Goal: Task Accomplishment & Management: Manage account settings

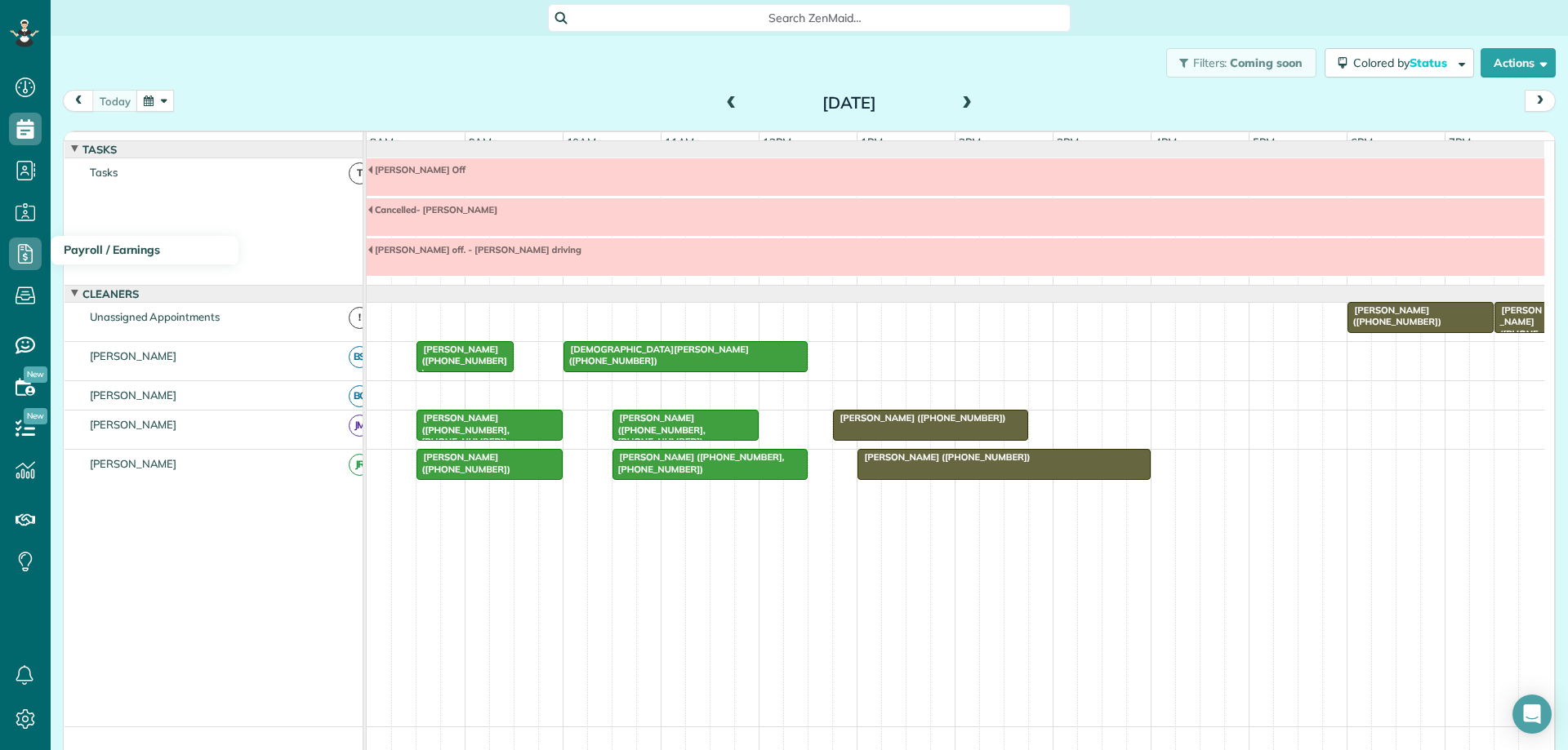
scroll to position [8, 8]
click at [165, 108] on button "button" at bounding box center [154, 100] width 37 height 22
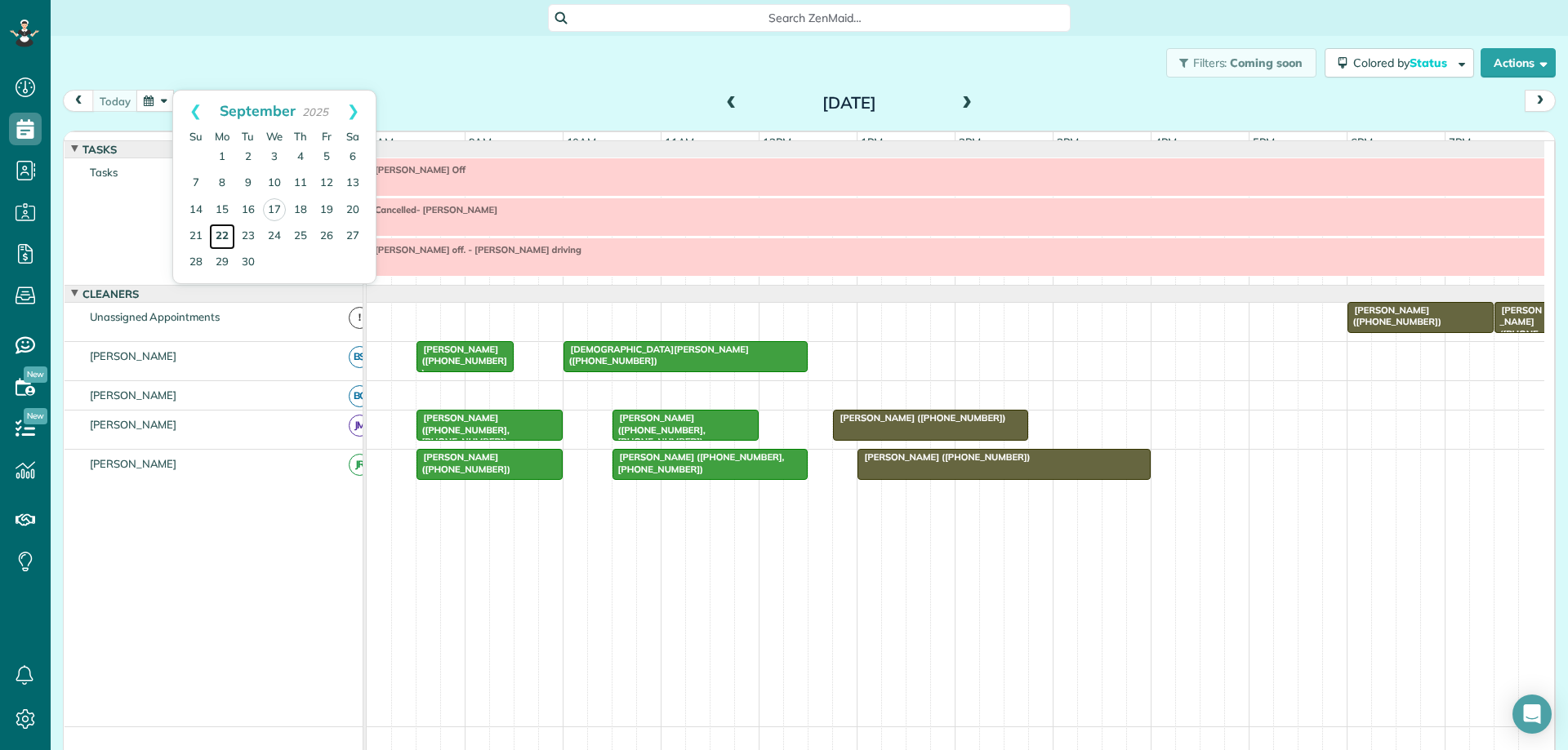
click at [222, 236] on link "22" at bounding box center [221, 236] width 26 height 26
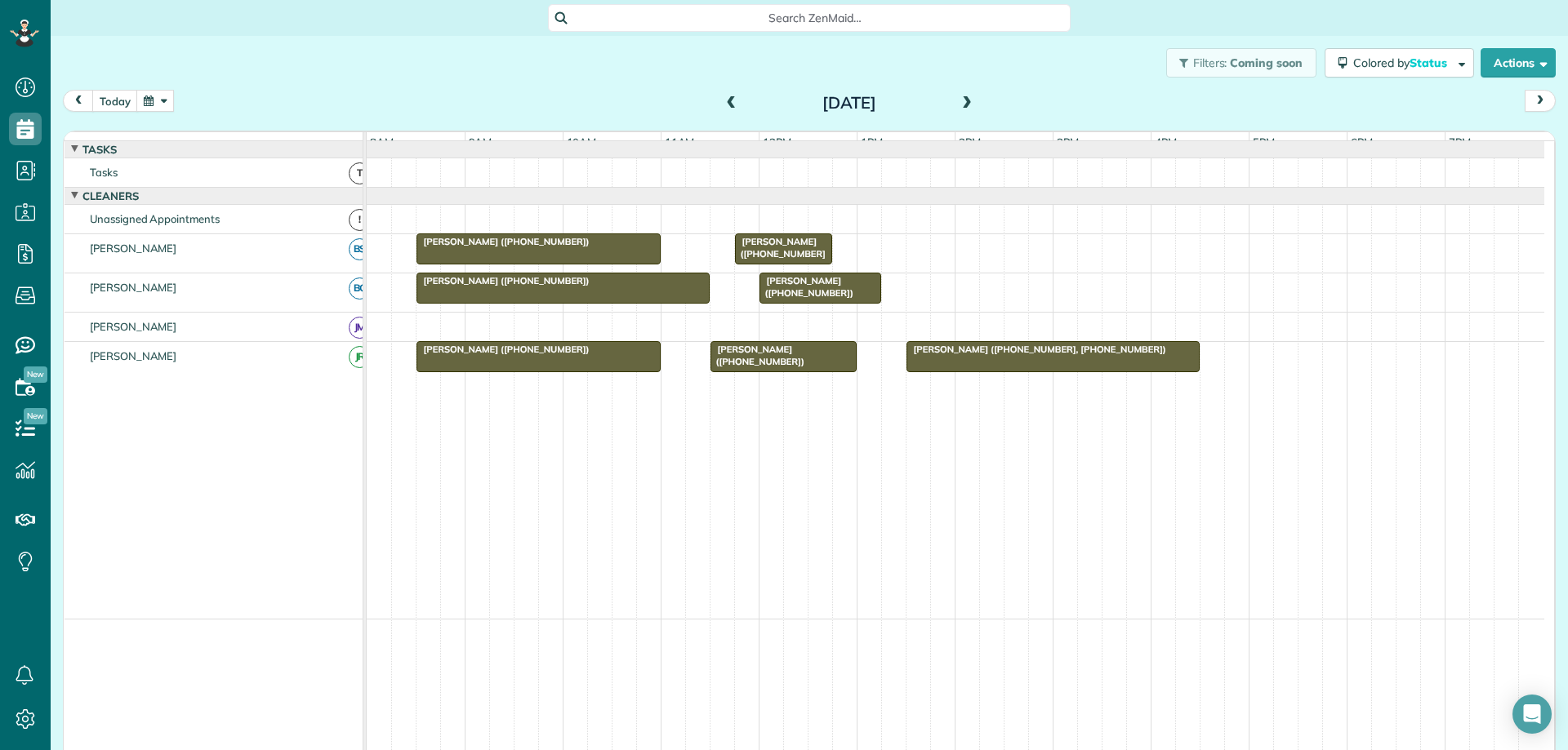
click at [960, 102] on span at bounding box center [967, 103] width 18 height 14
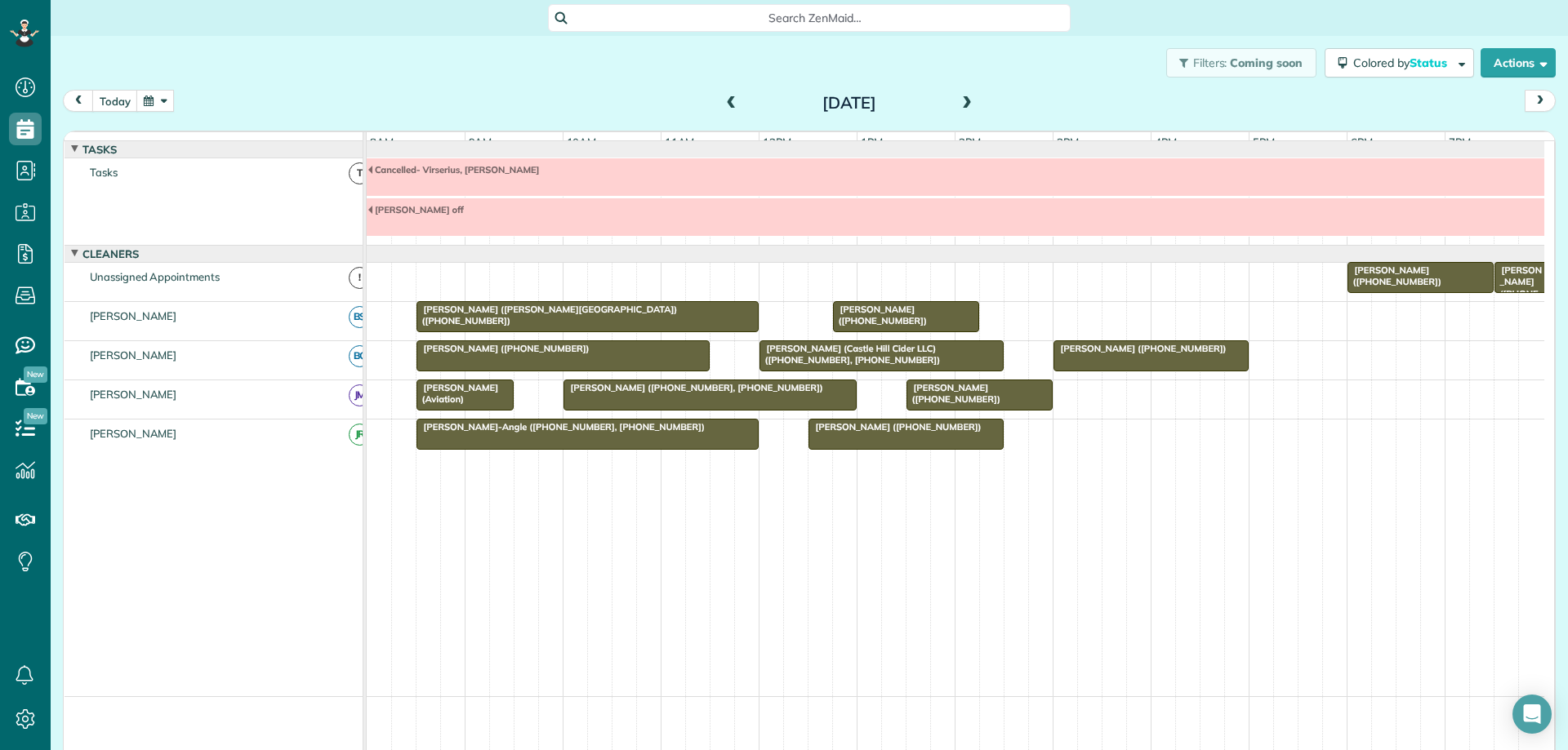
click at [960, 102] on span at bounding box center [967, 103] width 18 height 14
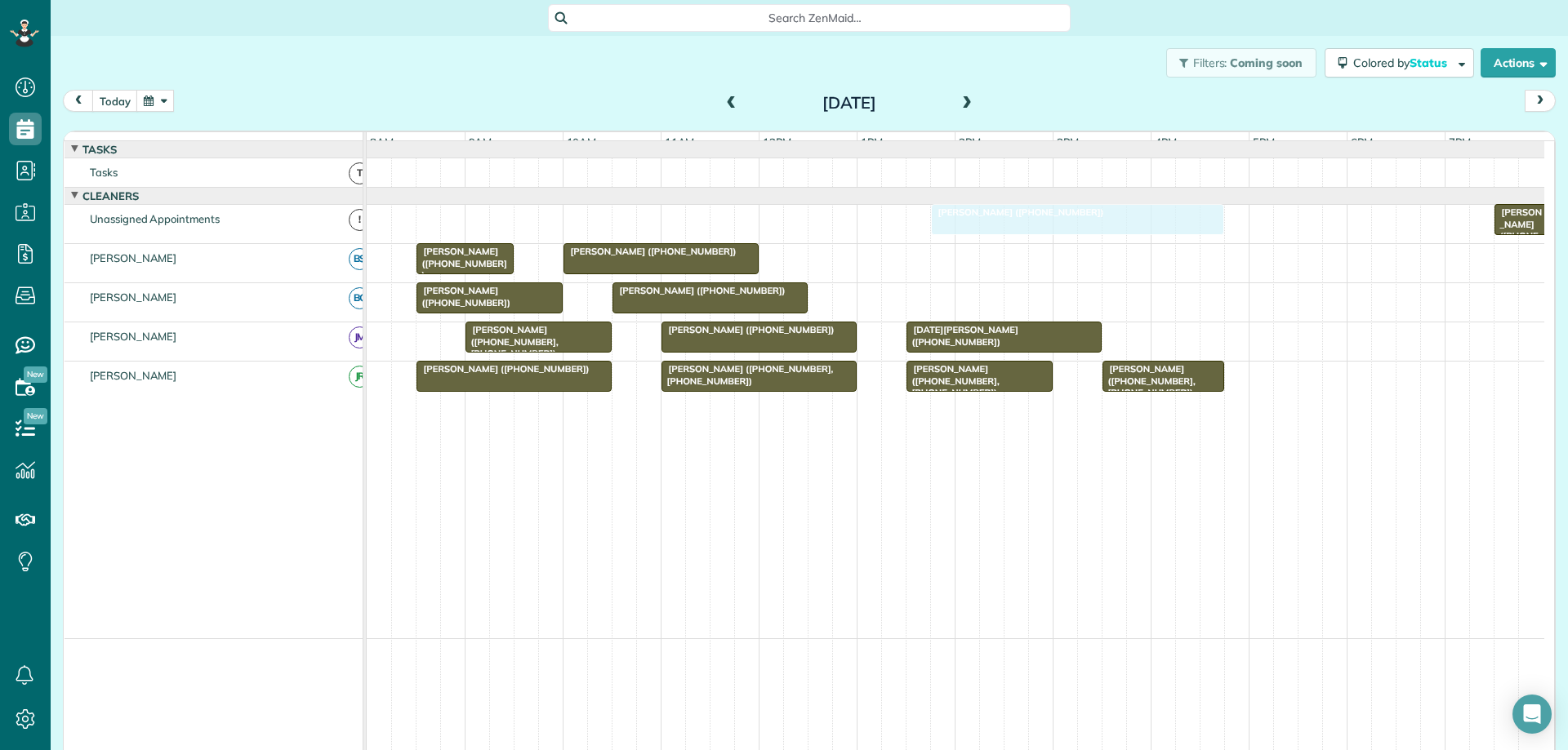
drag, startPoint x: 946, startPoint y: 312, endPoint x: 971, endPoint y: 227, distance: 88.6
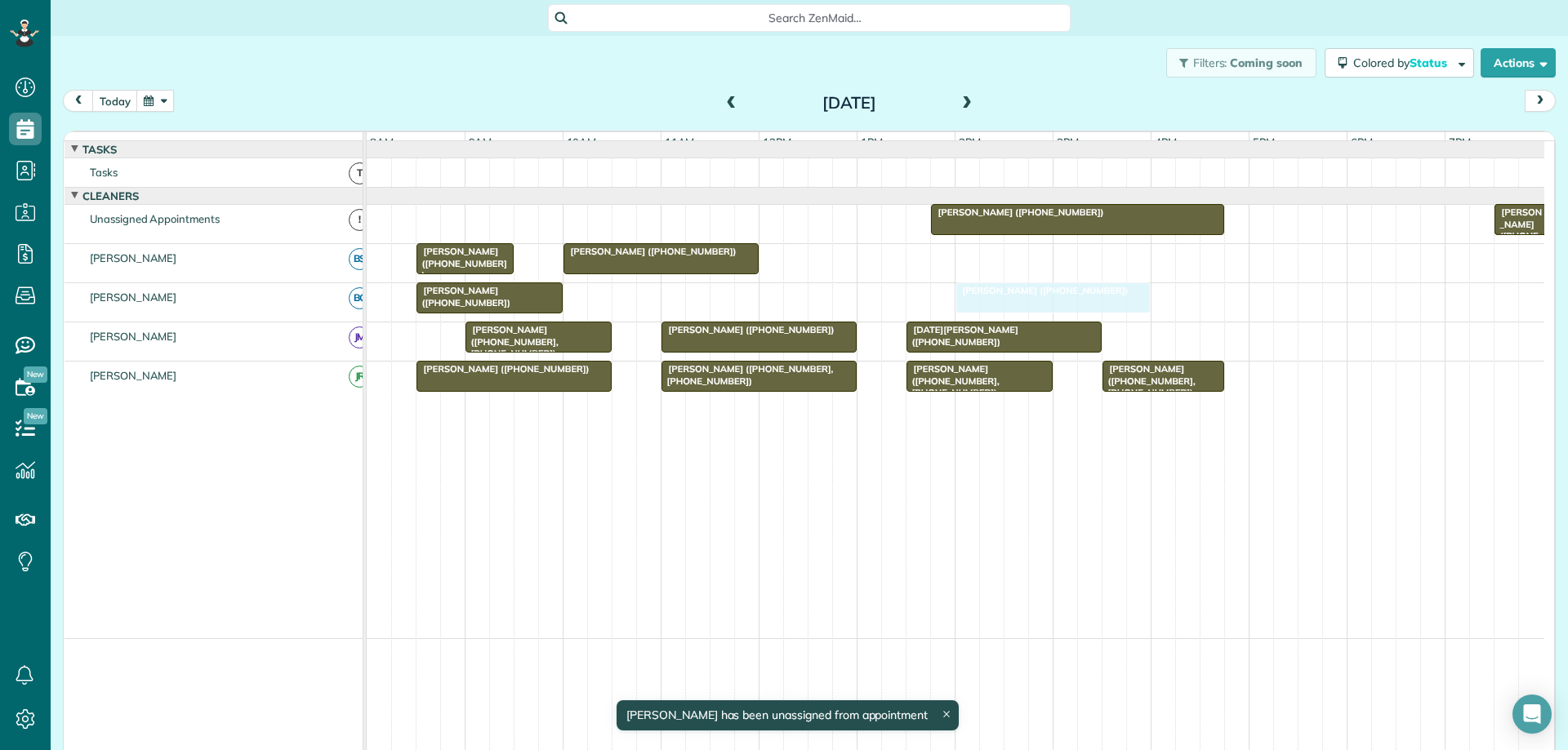
drag, startPoint x: 721, startPoint y: 310, endPoint x: 1056, endPoint y: 312, distance: 335.0
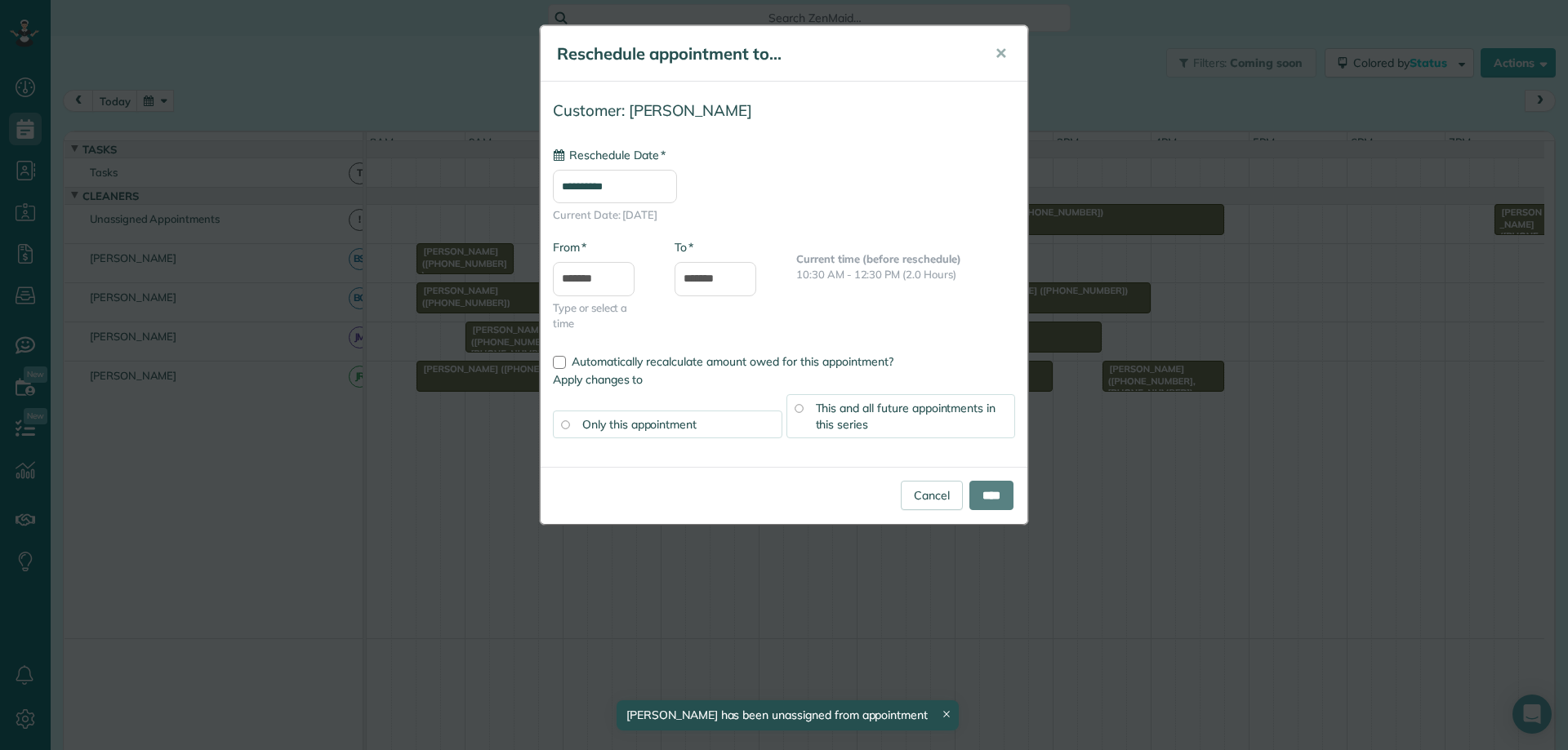
type input "**********"
click at [982, 492] on input "****" at bounding box center [992, 495] width 44 height 30
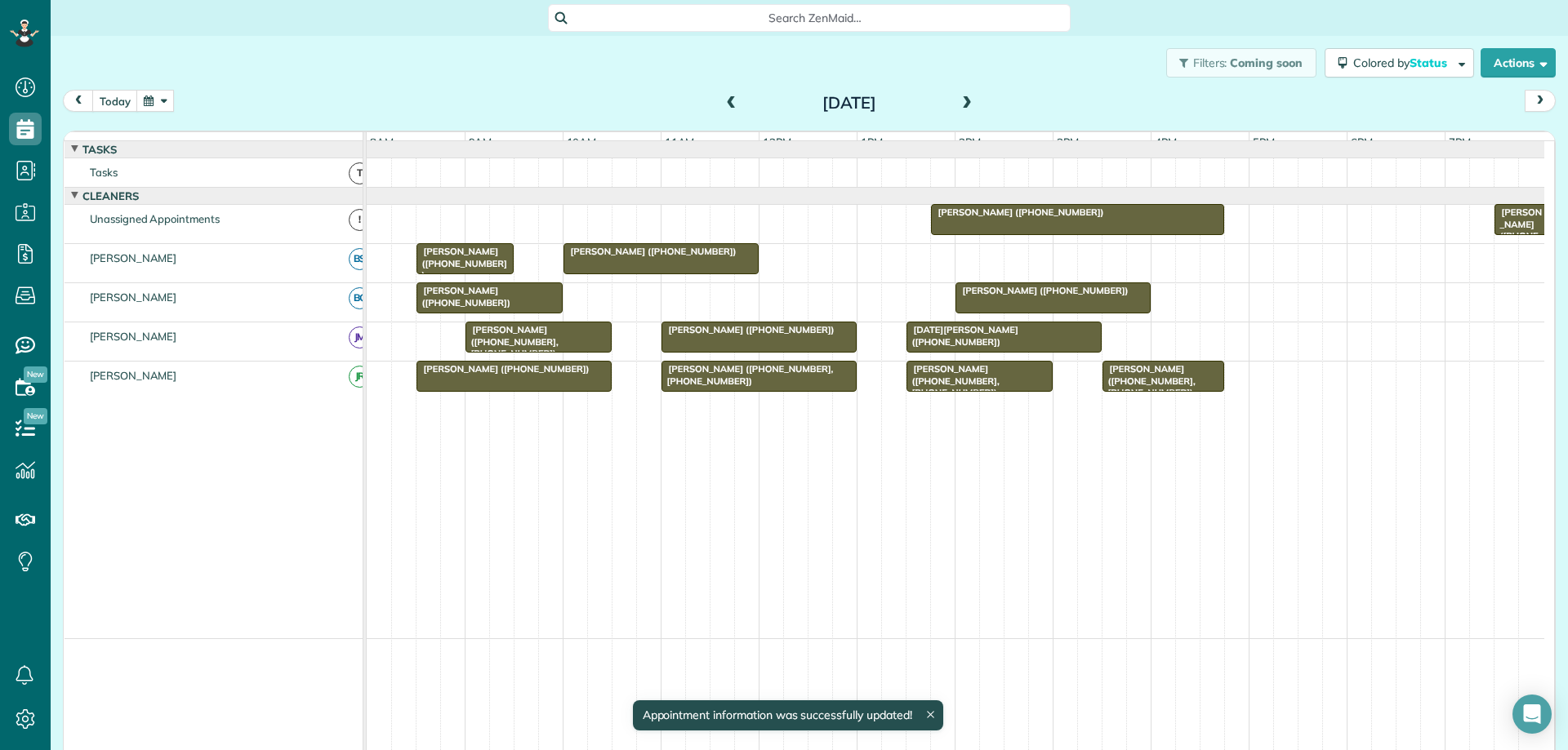
click at [152, 99] on button "button" at bounding box center [154, 100] width 37 height 22
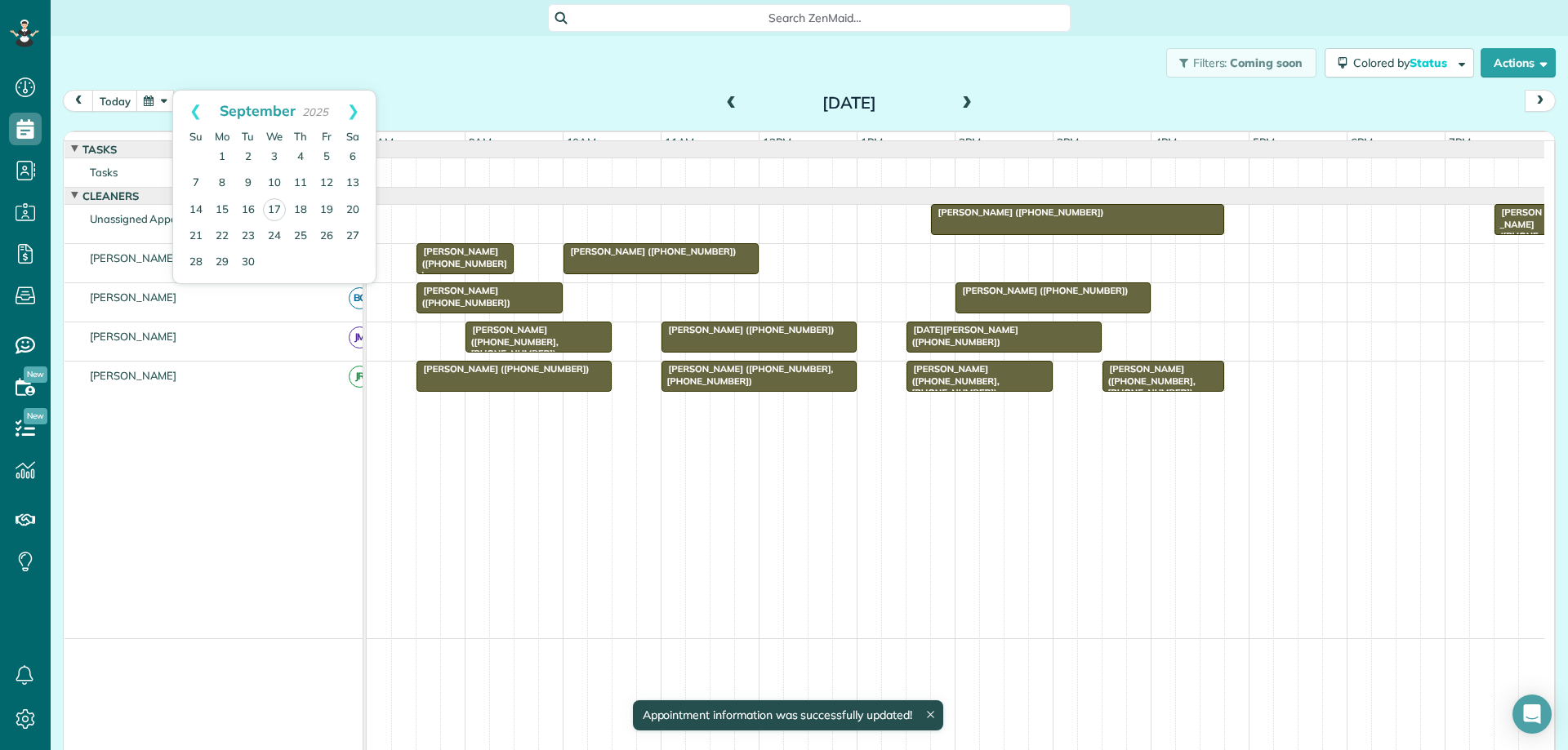
click at [229, 34] on div "Search ZenMaid…" at bounding box center [809, 18] width 1517 height 36
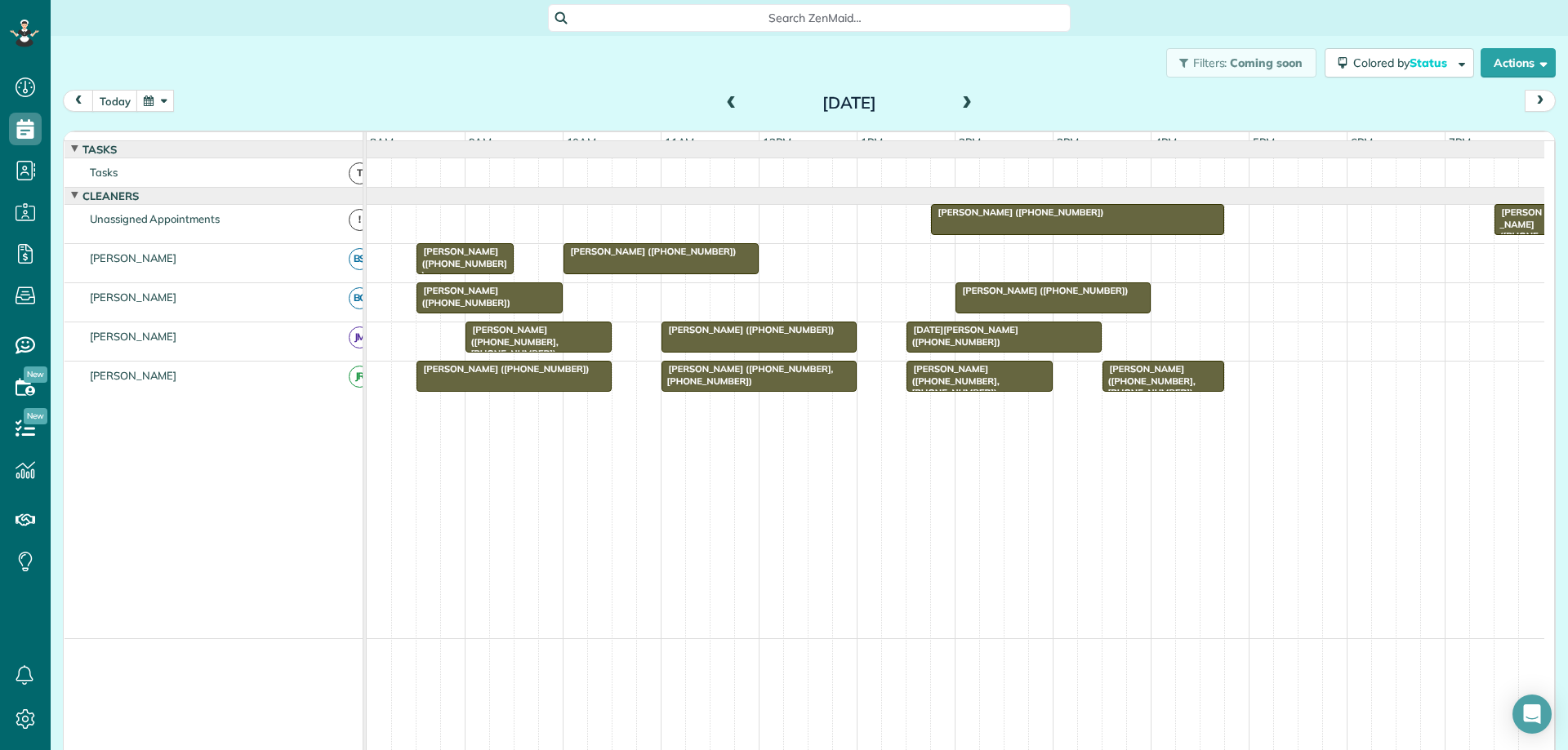
click at [155, 97] on button "button" at bounding box center [154, 100] width 37 height 22
click at [259, 35] on div "Search ZenMaid…" at bounding box center [809, 18] width 1517 height 36
click at [124, 100] on button "today" at bounding box center [115, 100] width 46 height 22
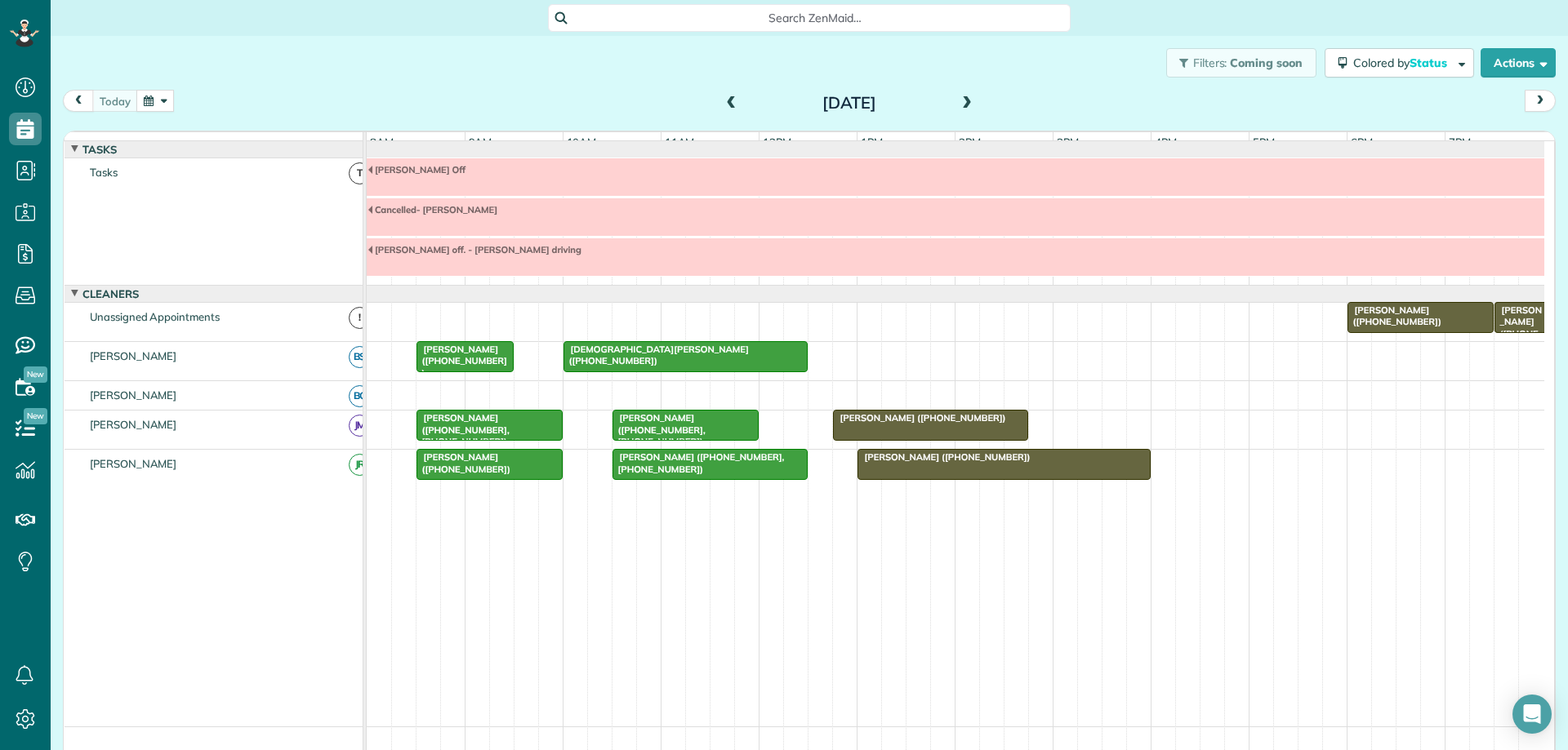
click at [1386, 327] on span "[PERSON_NAME] ([PHONE_NUMBER])" at bounding box center [1395, 316] width 96 height 23
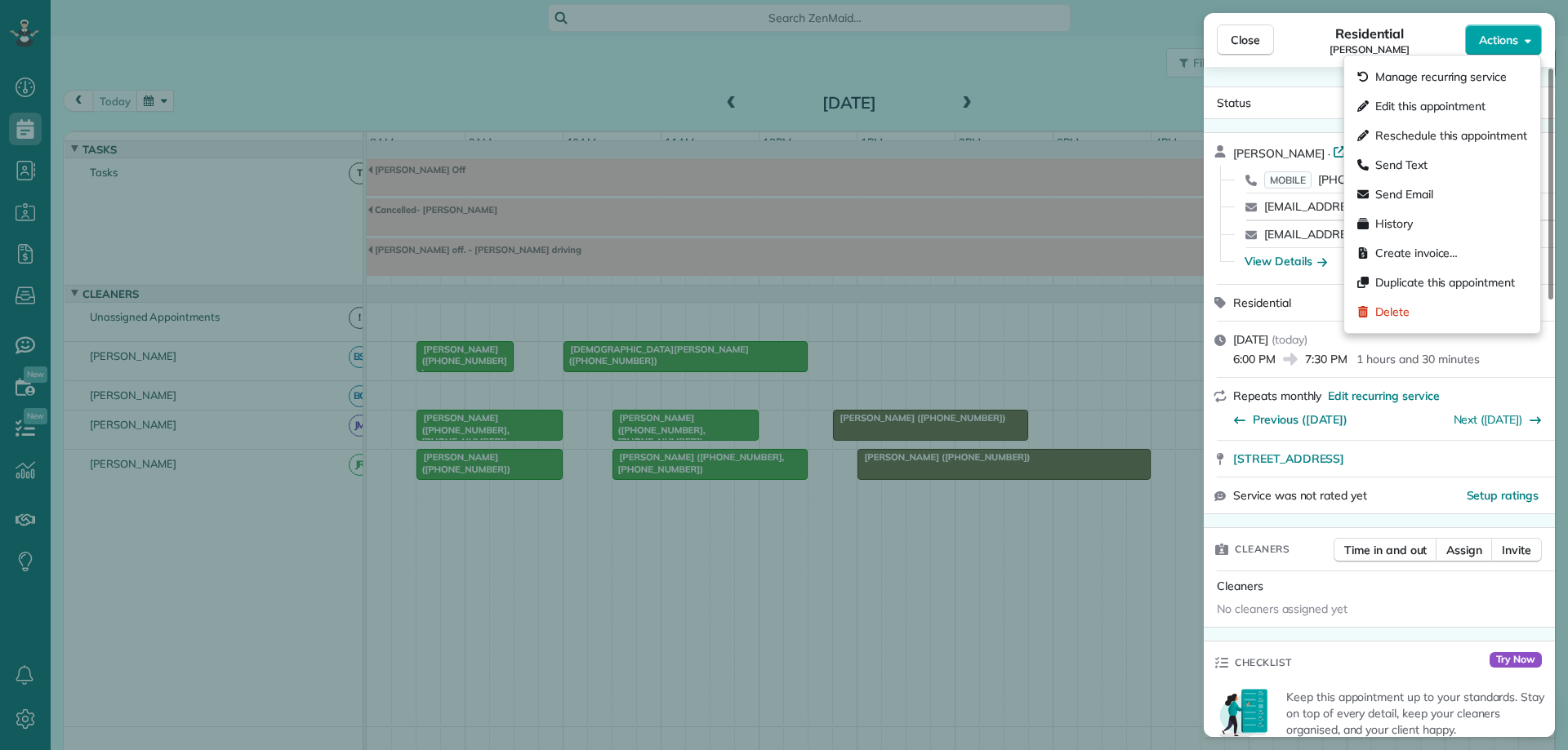
click at [1515, 52] on button "Actions" at bounding box center [1503, 40] width 77 height 31
click at [1485, 99] on span "Edit this appointment" at bounding box center [1430, 105] width 110 height 16
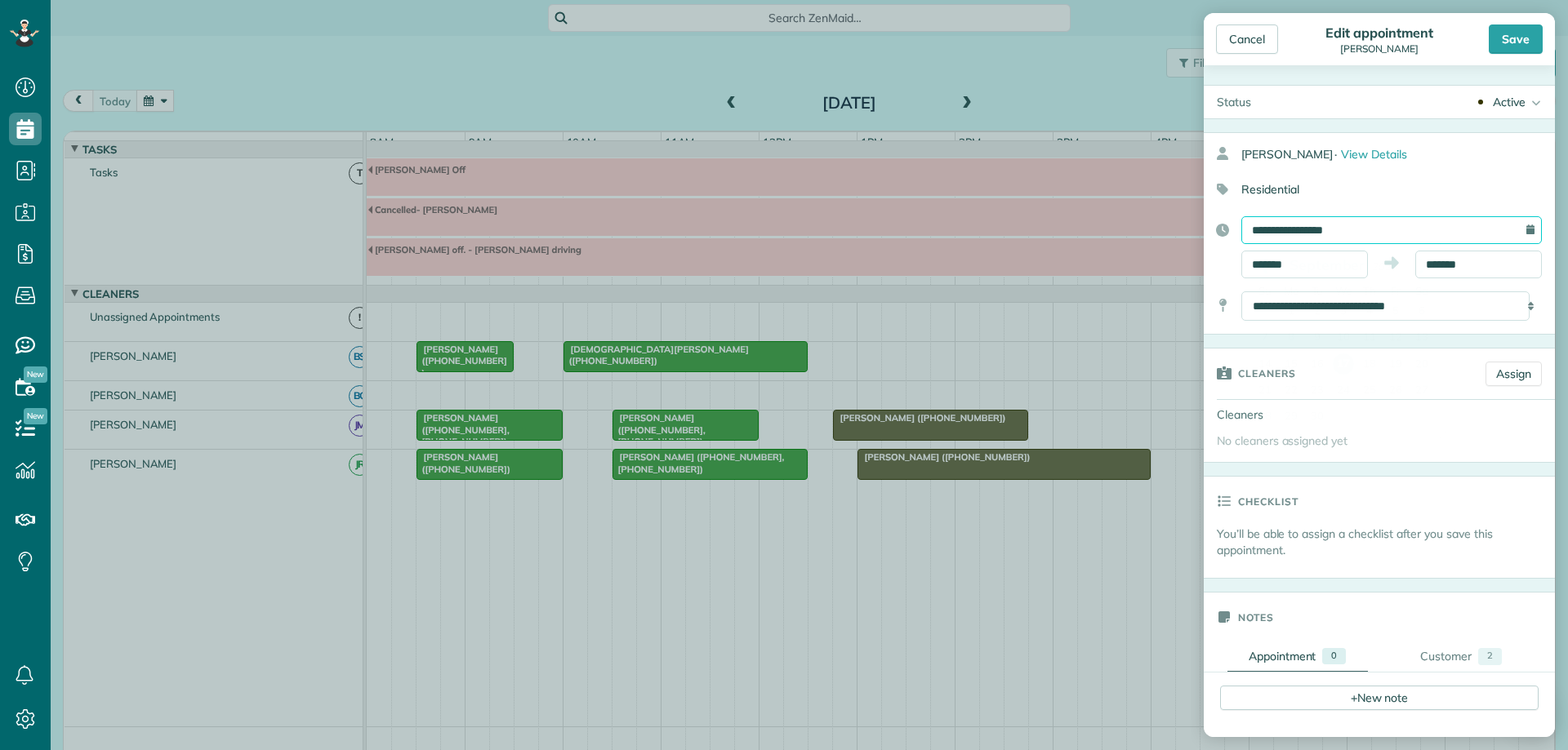
click at [1383, 231] on input "**********" at bounding box center [1392, 230] width 301 height 28
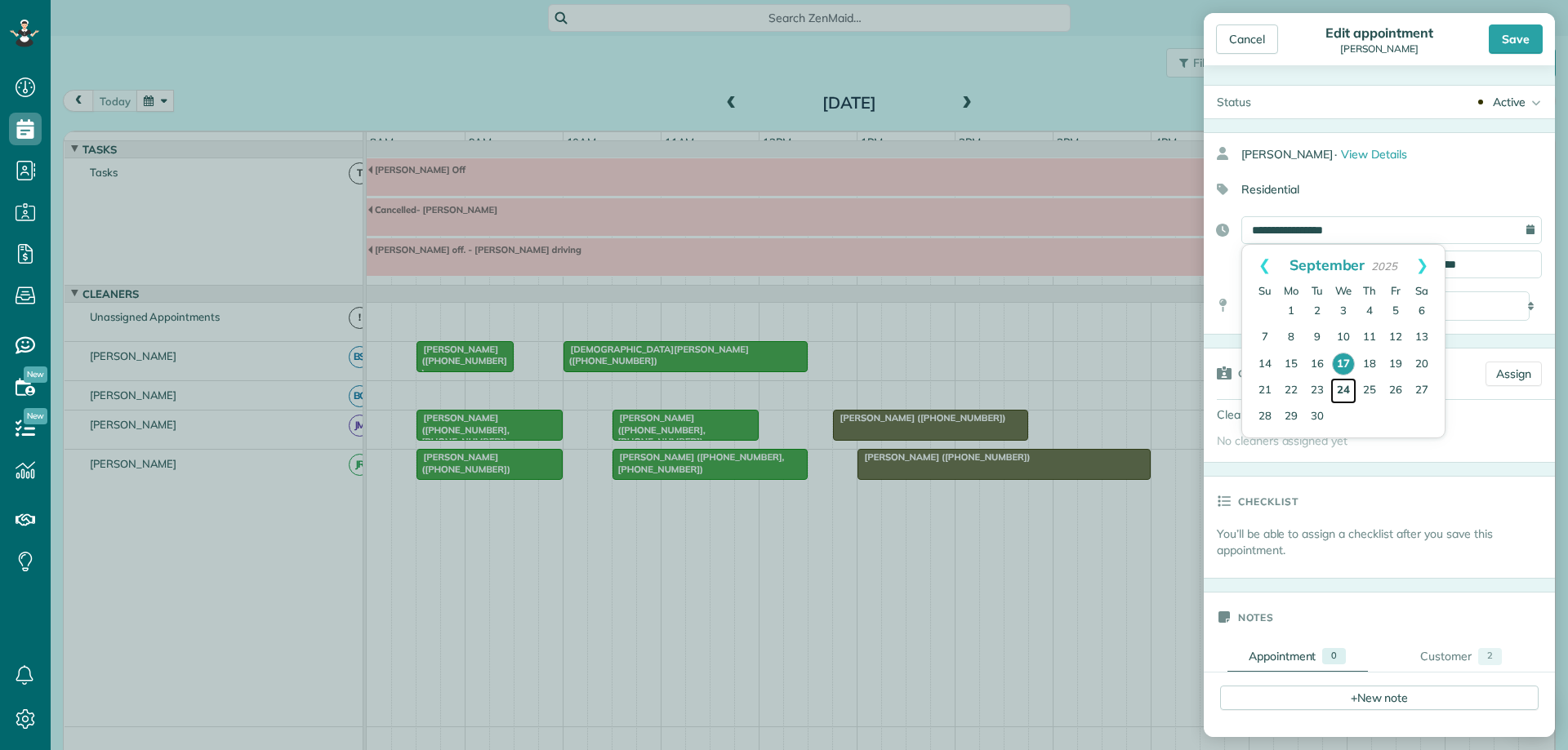
click at [1342, 387] on link "24" at bounding box center [1343, 390] width 26 height 26
type input "**********"
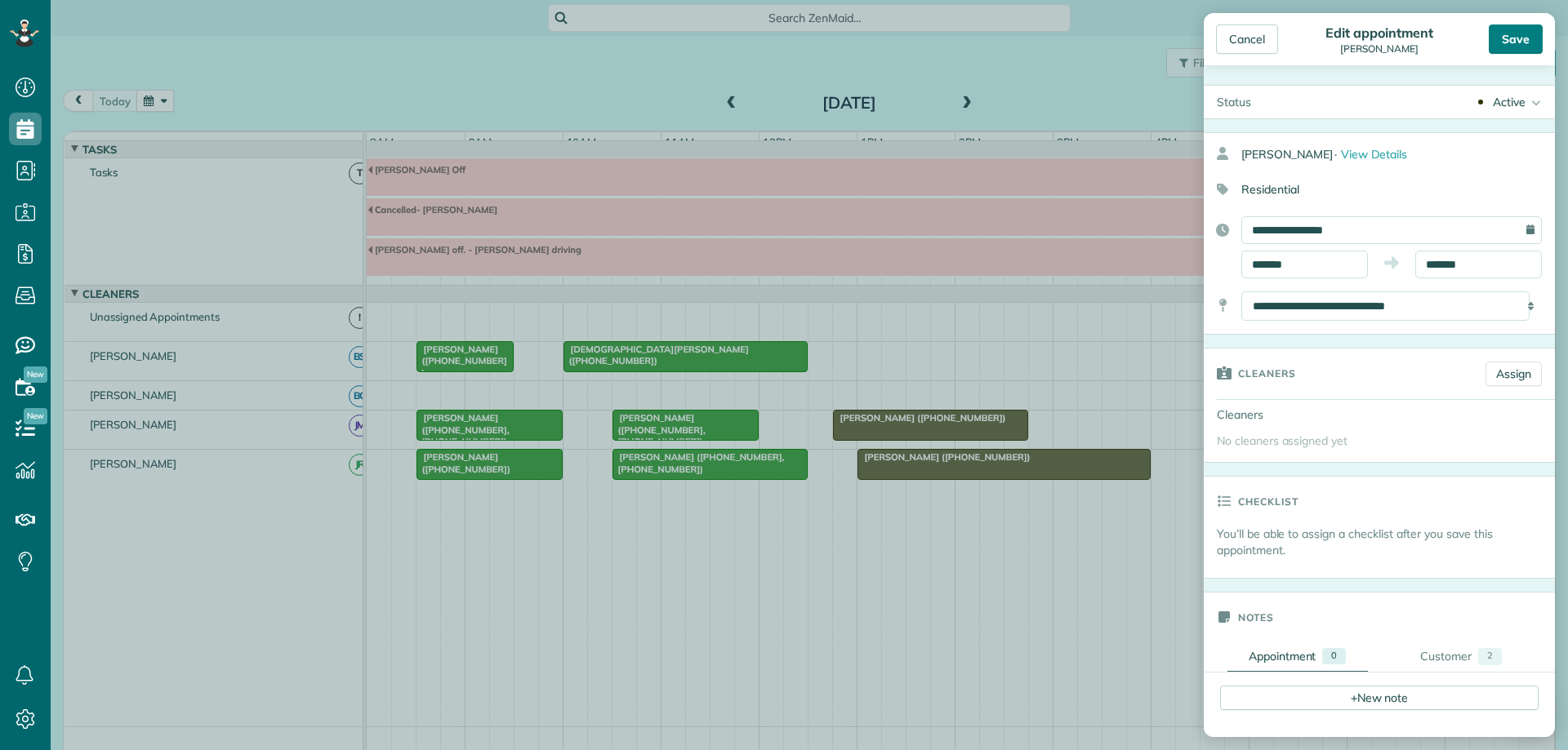
click at [1509, 43] on div "Save" at bounding box center [1515, 39] width 54 height 30
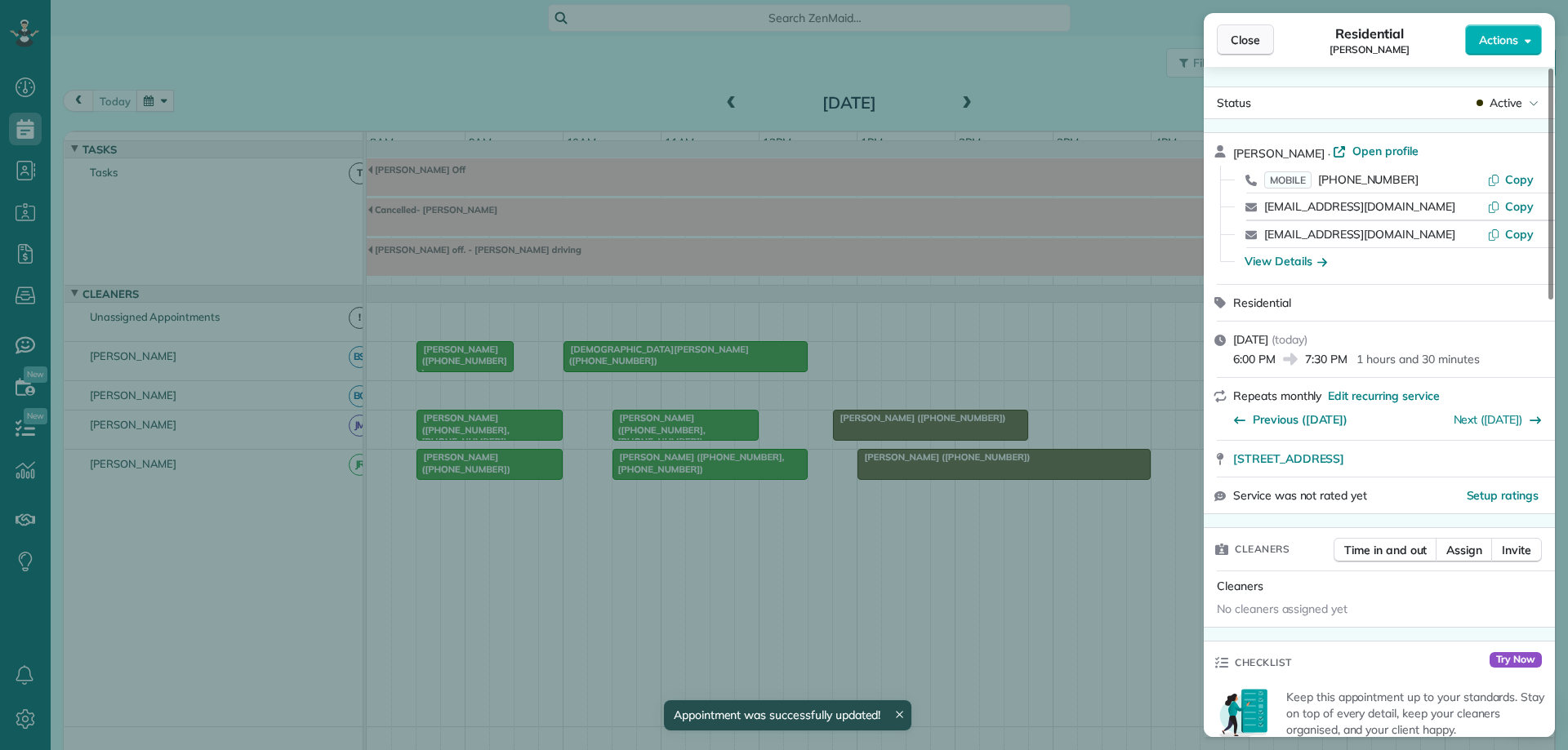
click at [1245, 44] on span "Close" at bounding box center [1245, 39] width 30 height 16
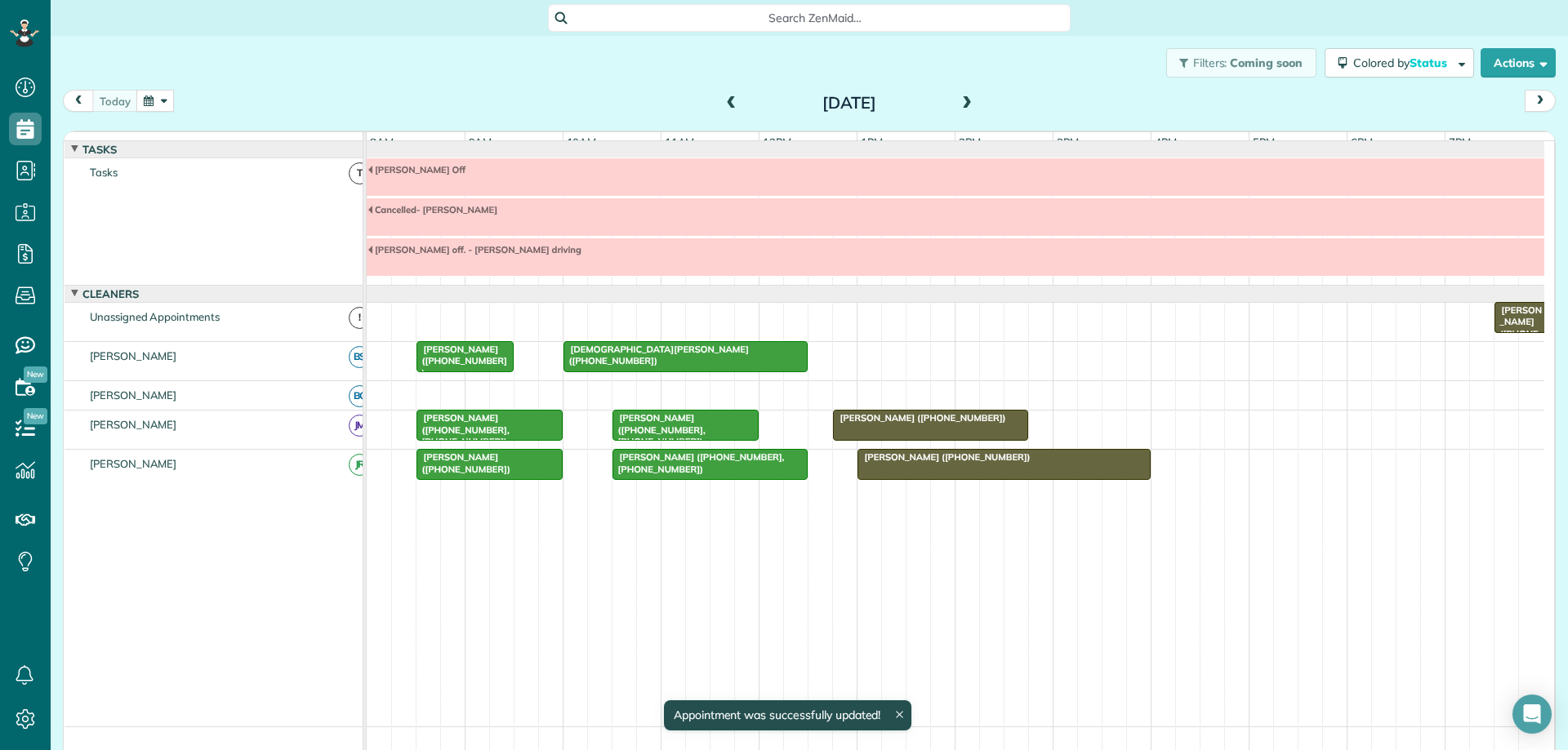
click at [144, 99] on button "button" at bounding box center [154, 100] width 37 height 22
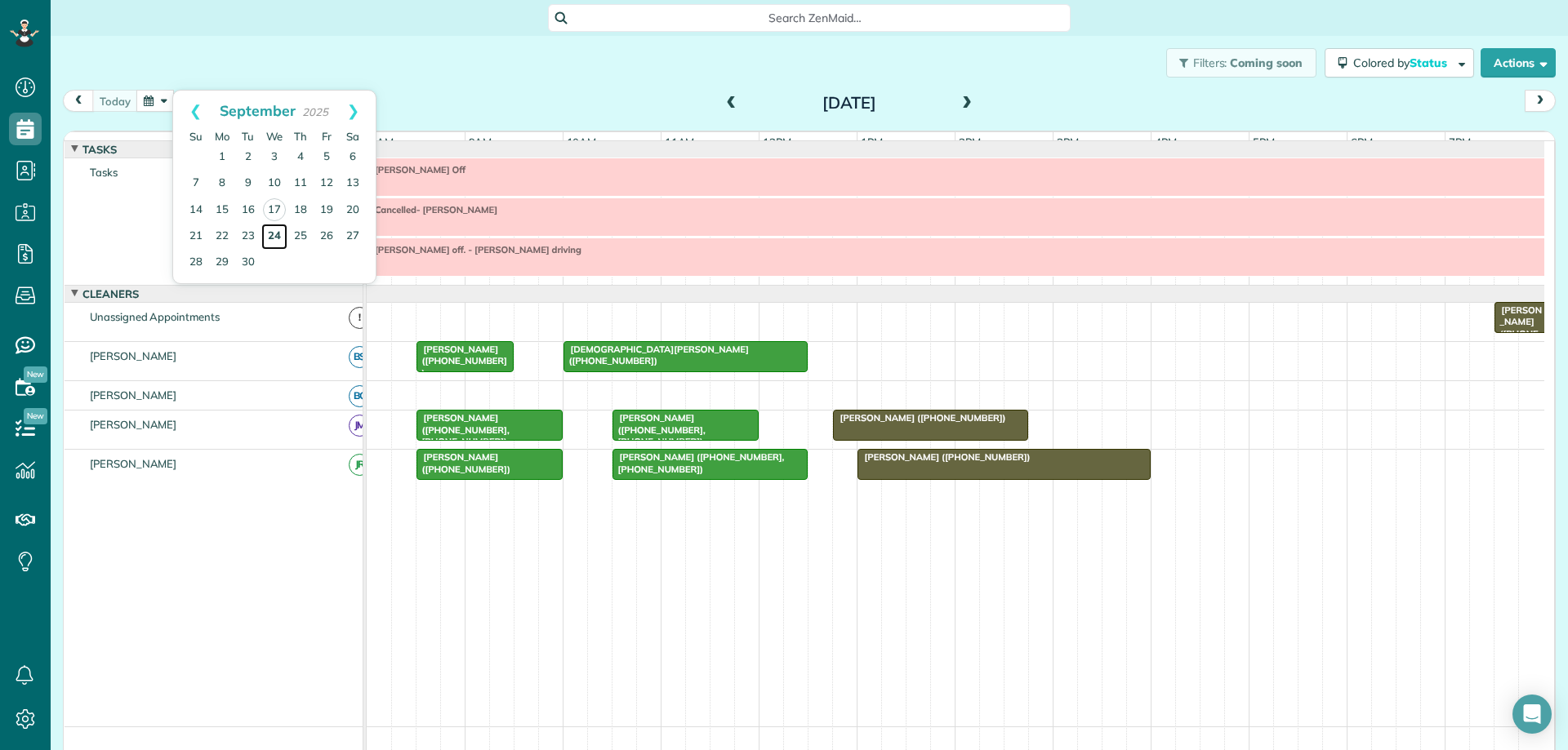
click at [279, 236] on link "24" at bounding box center [274, 236] width 26 height 26
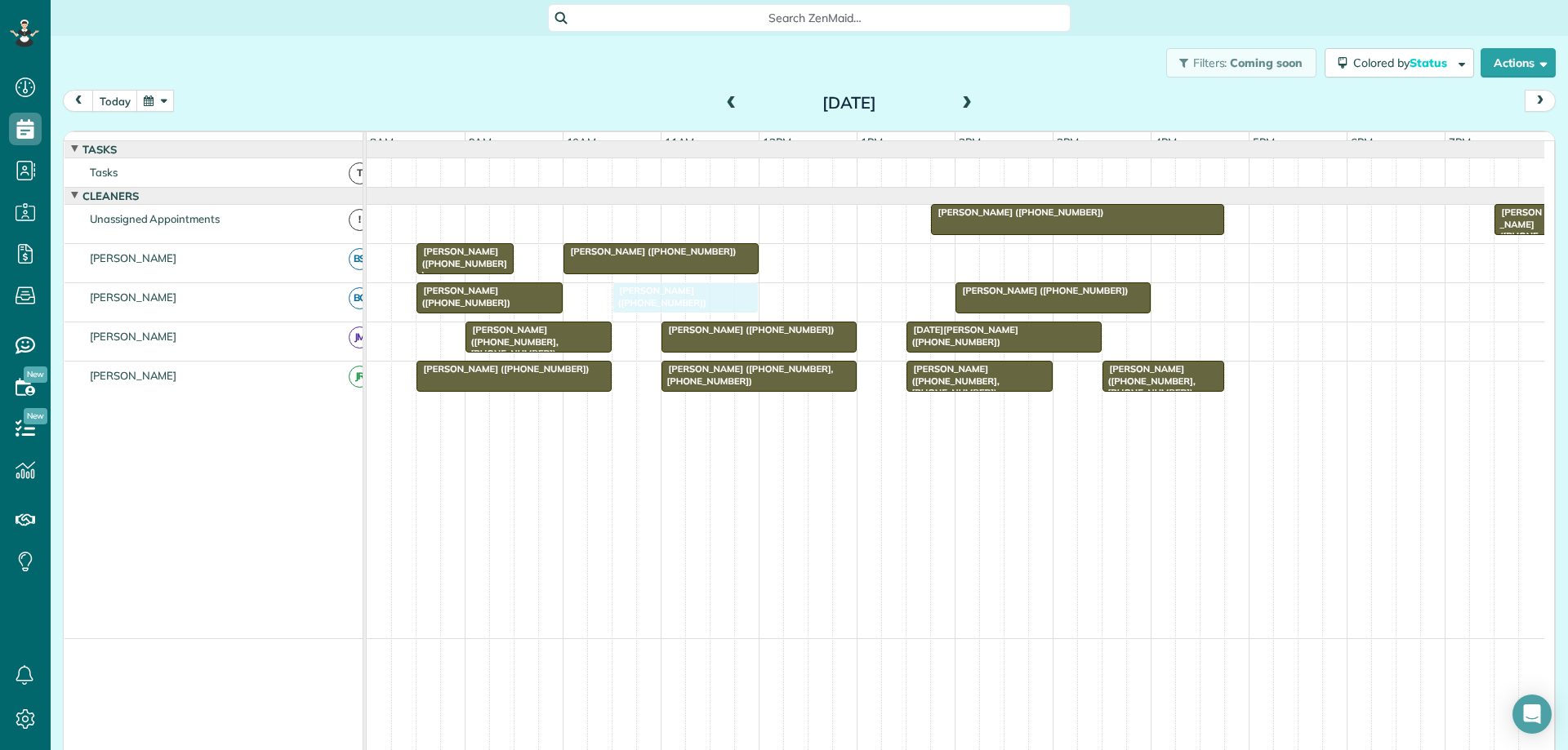
drag, startPoint x: 1410, startPoint y: 229, endPoint x: 685, endPoint y: 309, distance: 729.4
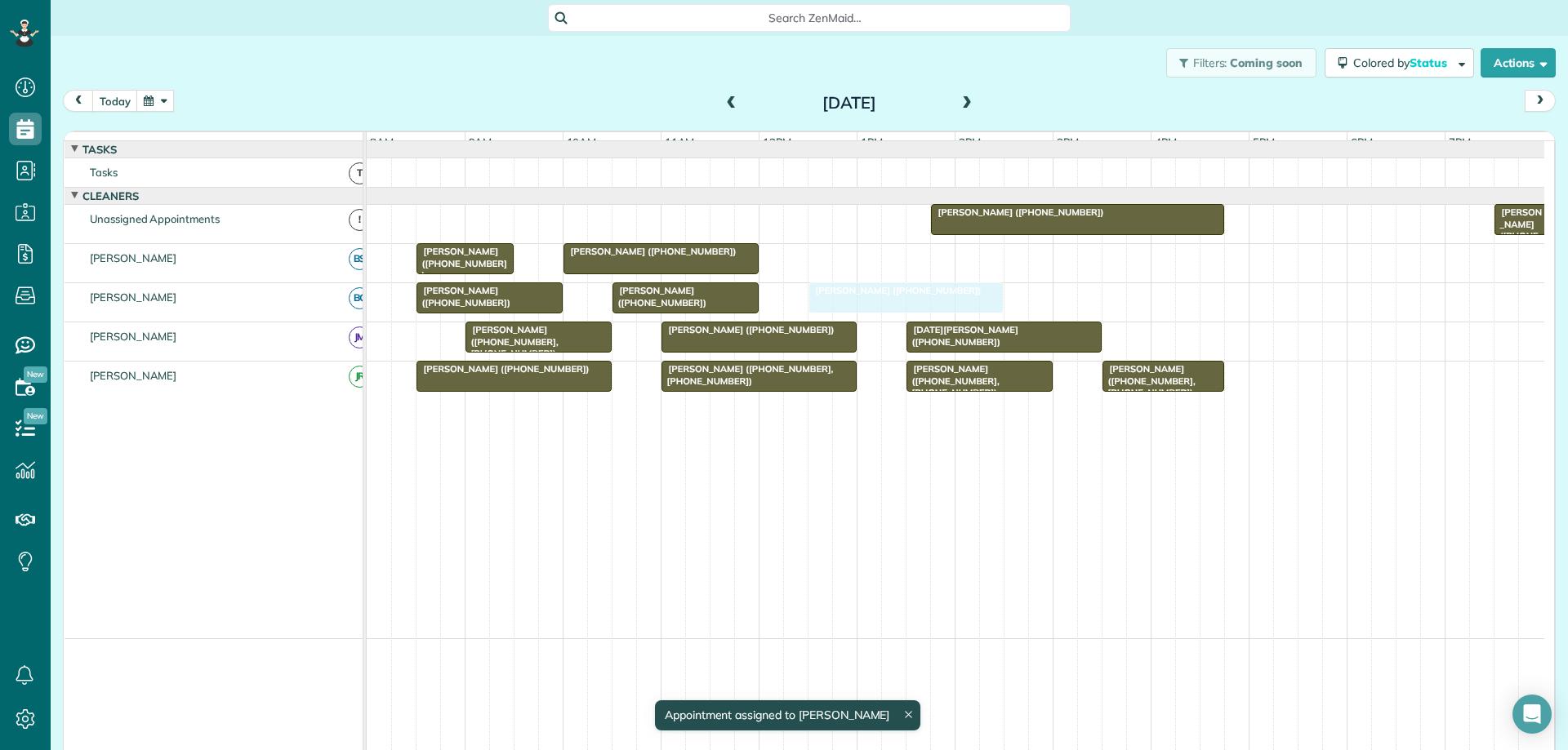
drag, startPoint x: 1007, startPoint y: 305, endPoint x: 871, endPoint y: 320, distance: 136.8
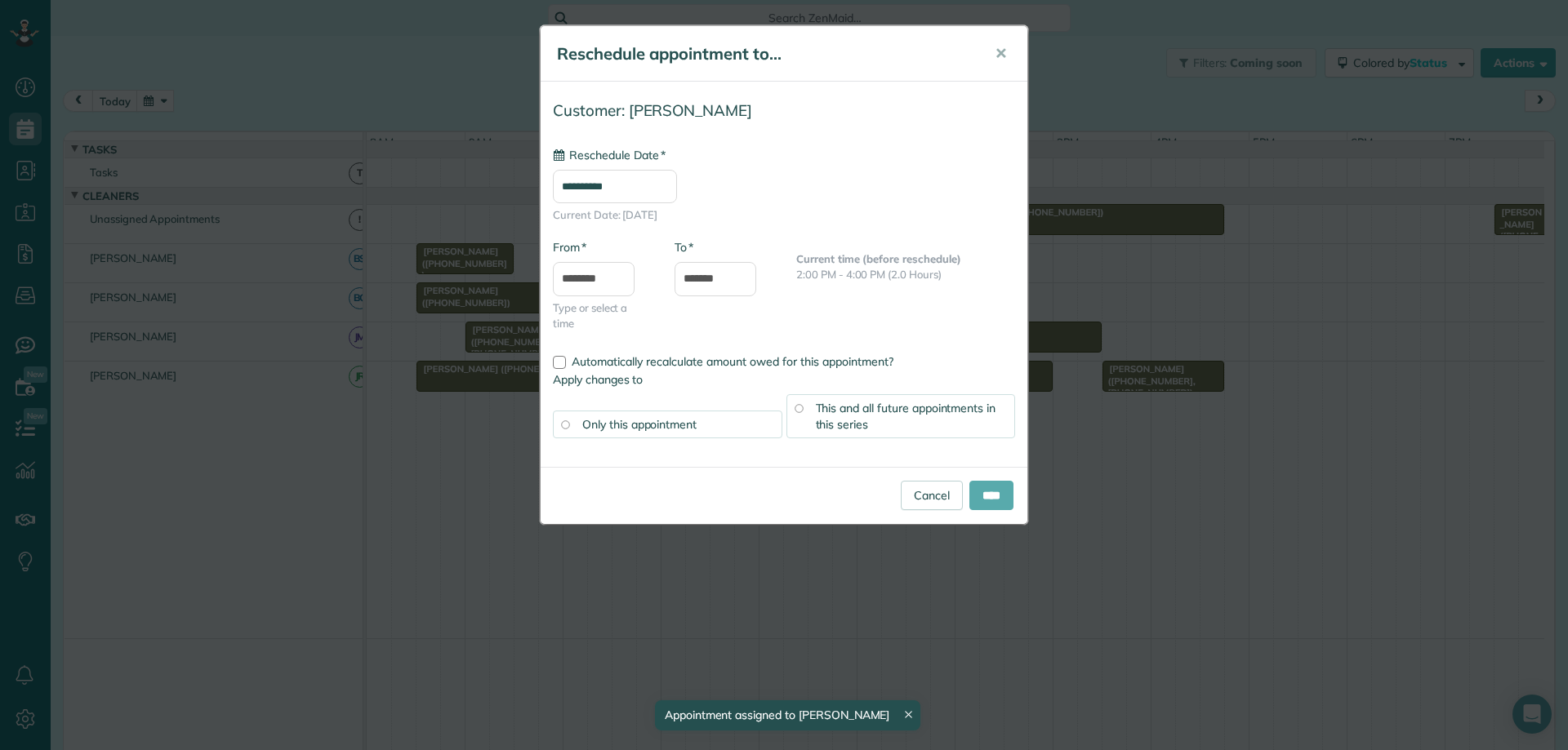
type input "**********"
click at [1007, 492] on input "****" at bounding box center [992, 495] width 44 height 30
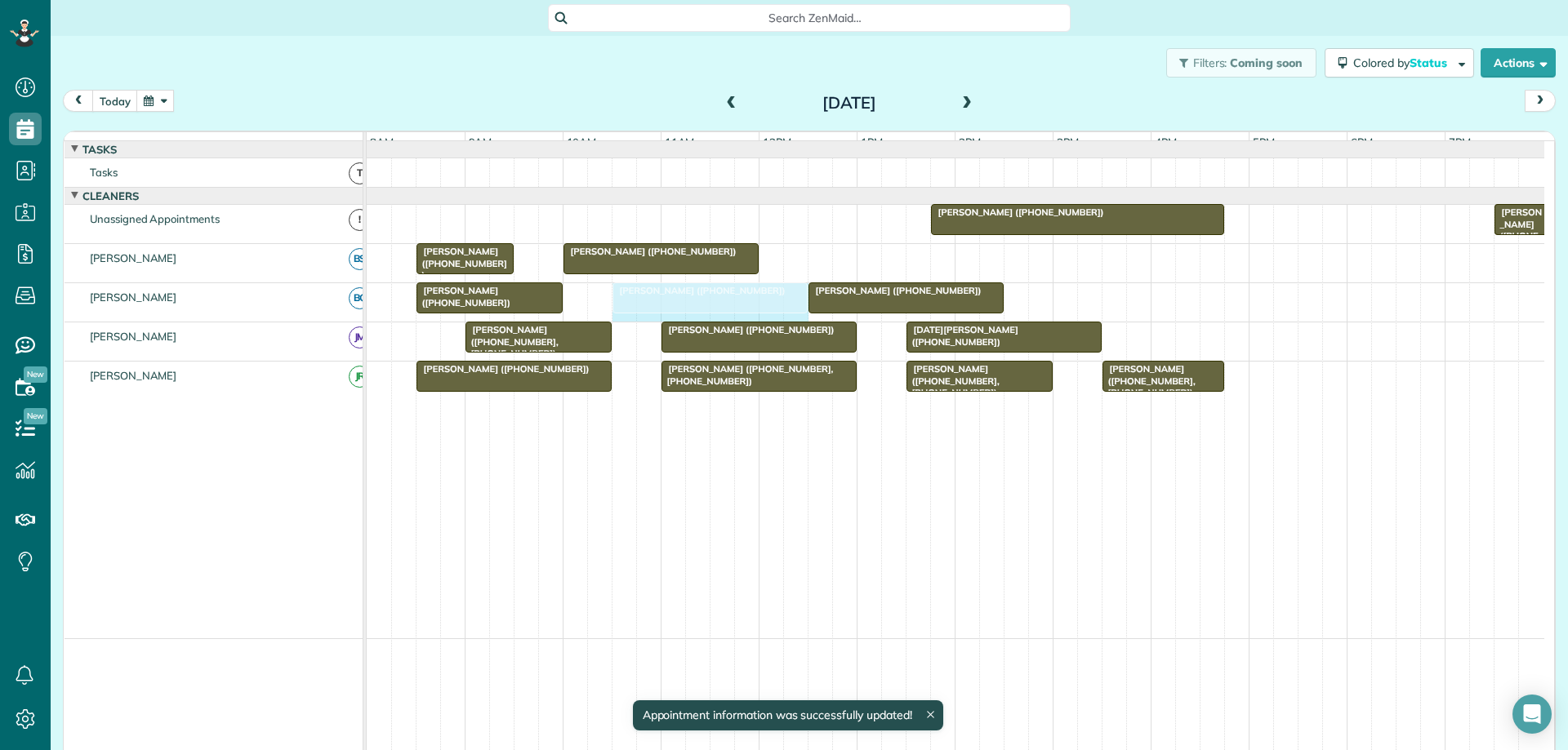
drag, startPoint x: 753, startPoint y: 313, endPoint x: 785, endPoint y: 320, distance: 32.8
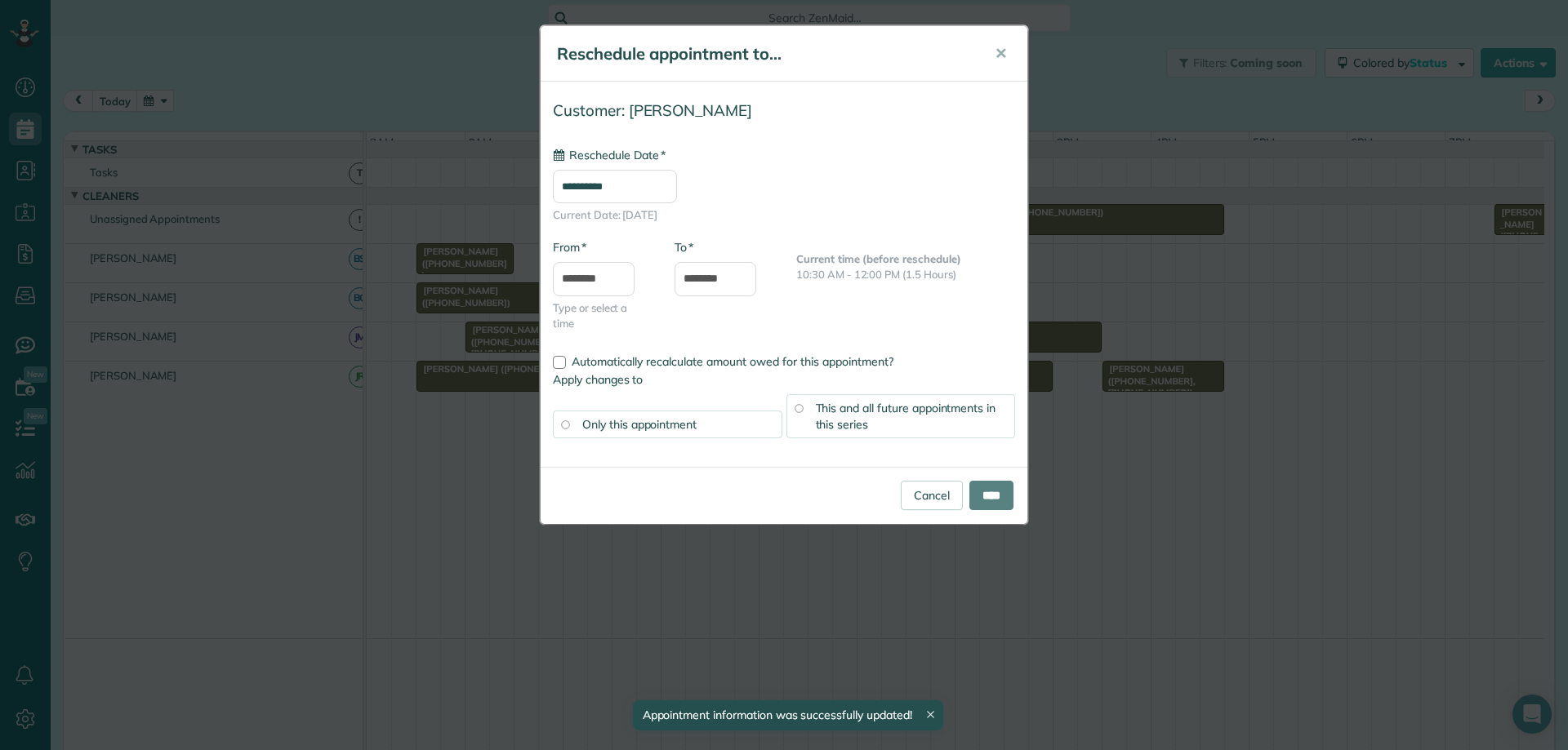
type input "**********"
click at [979, 496] on input "****" at bounding box center [992, 495] width 44 height 30
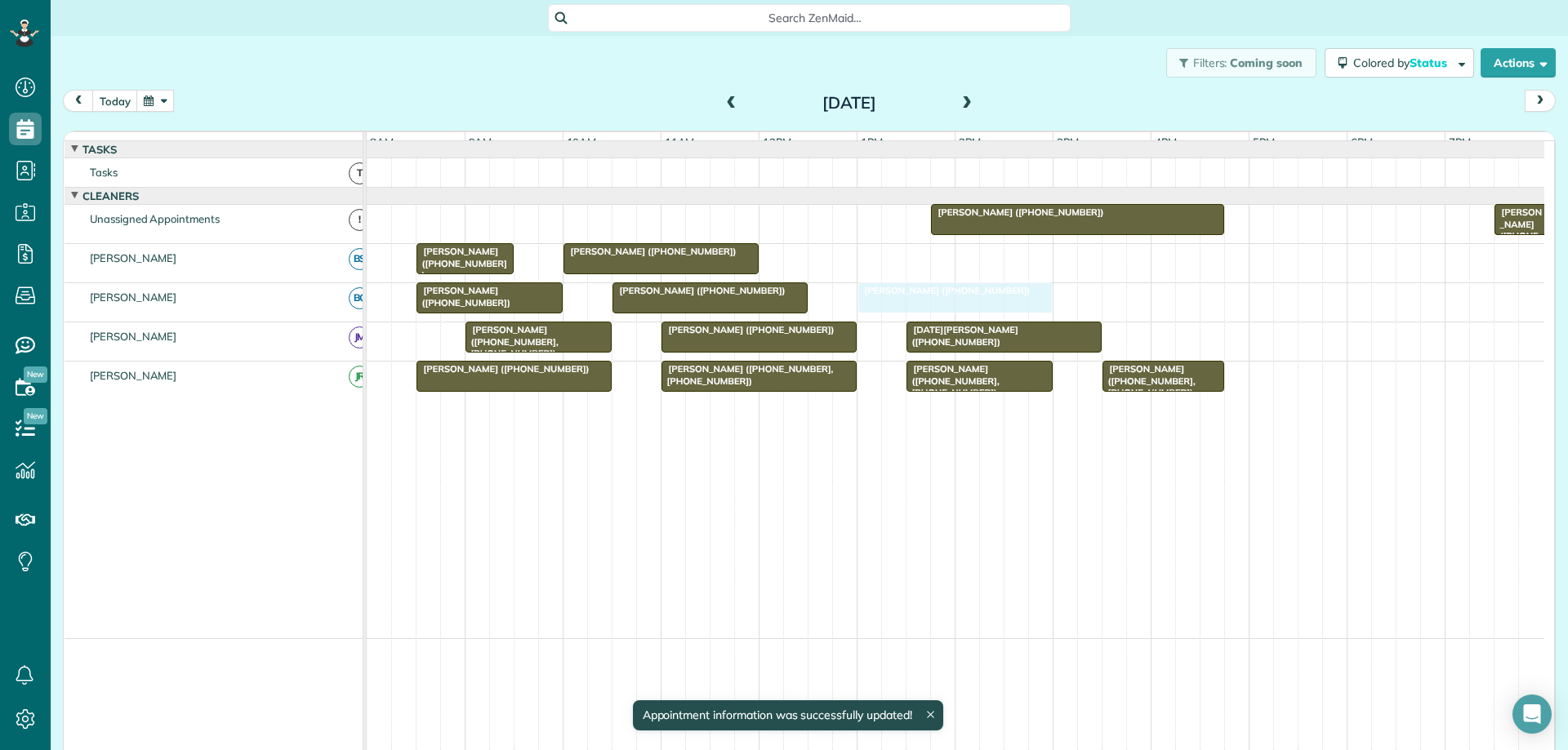
drag, startPoint x: 838, startPoint y: 318, endPoint x: 882, endPoint y: 302, distance: 46.8
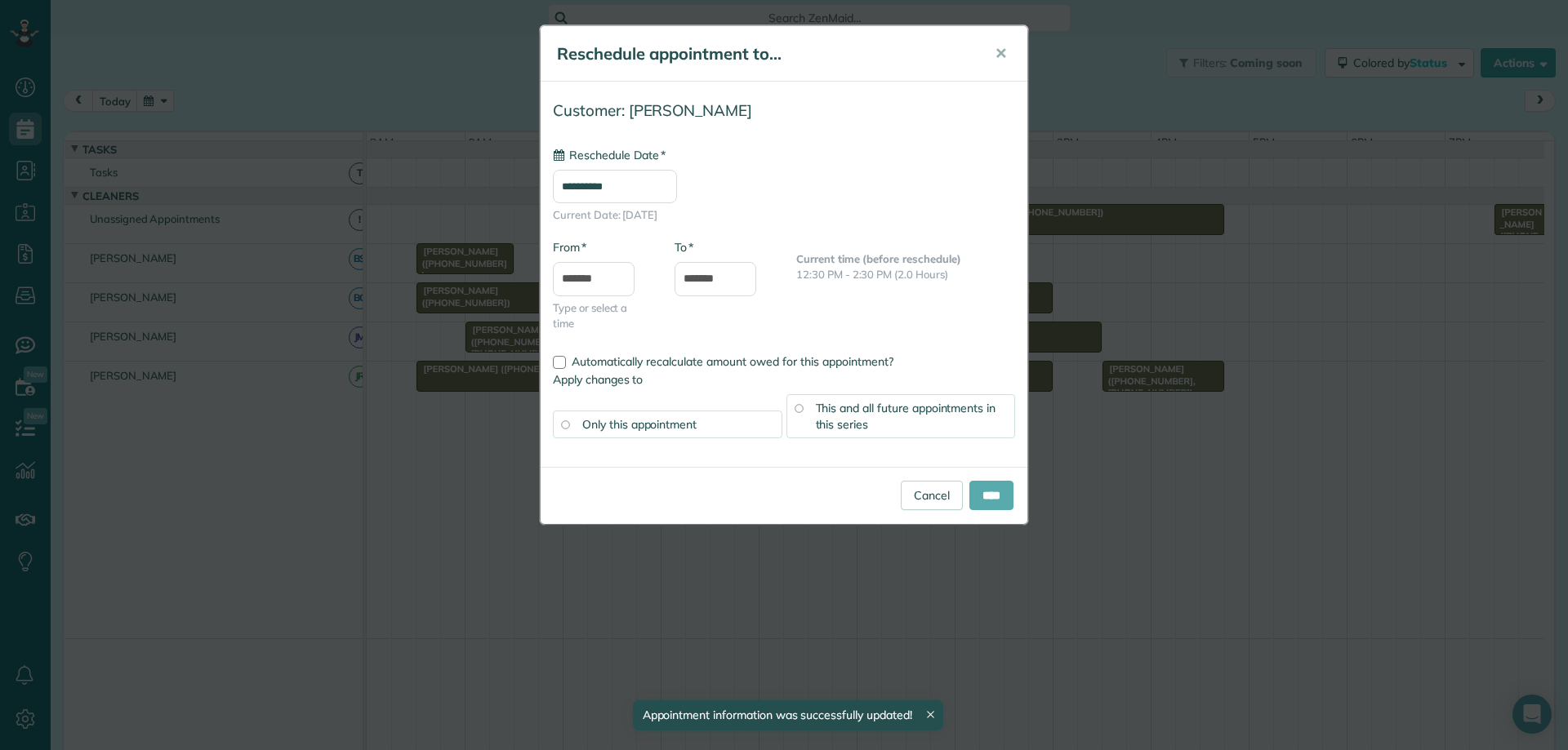
type input "**********"
click at [976, 487] on input "****" at bounding box center [992, 495] width 44 height 30
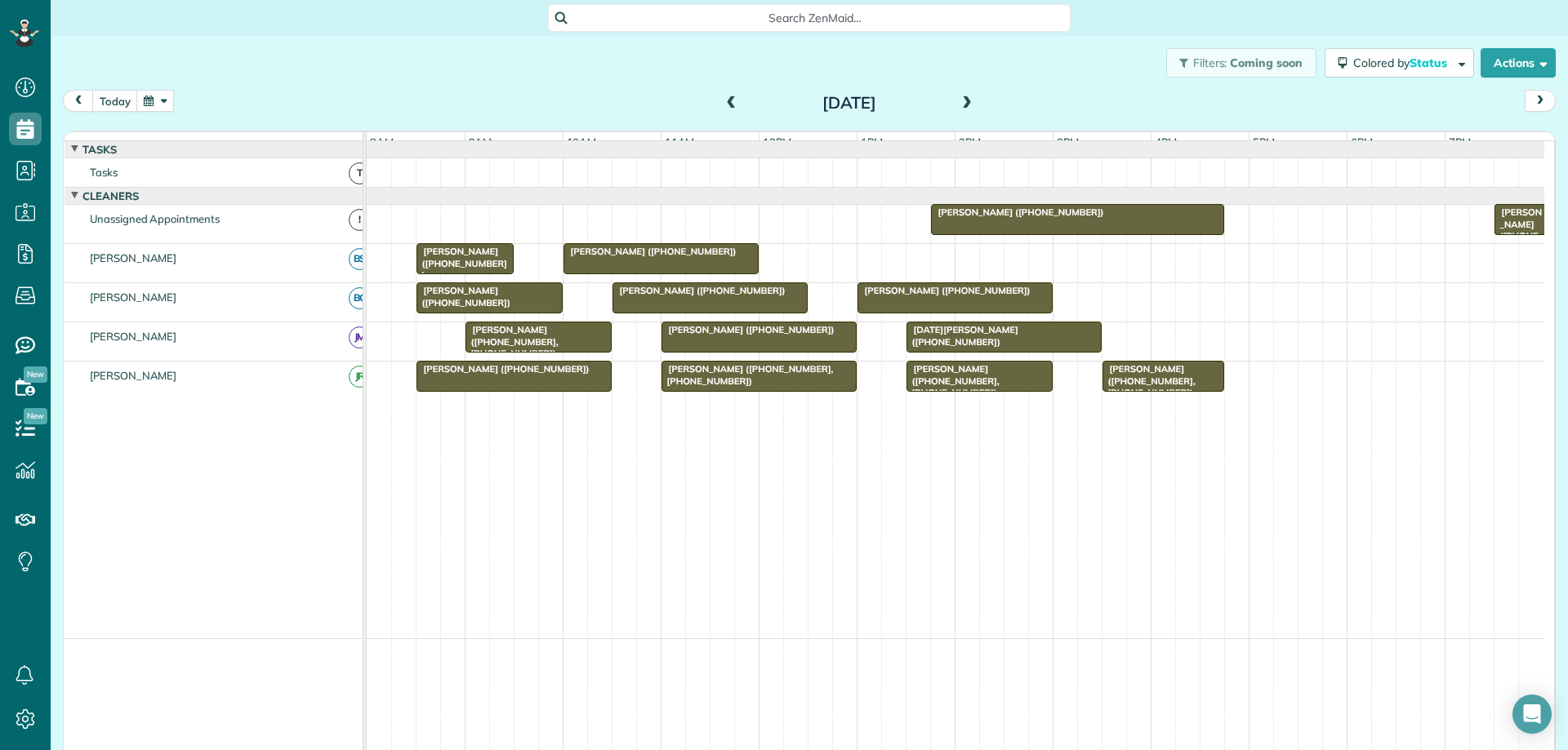
click at [961, 103] on span at bounding box center [967, 103] width 18 height 14
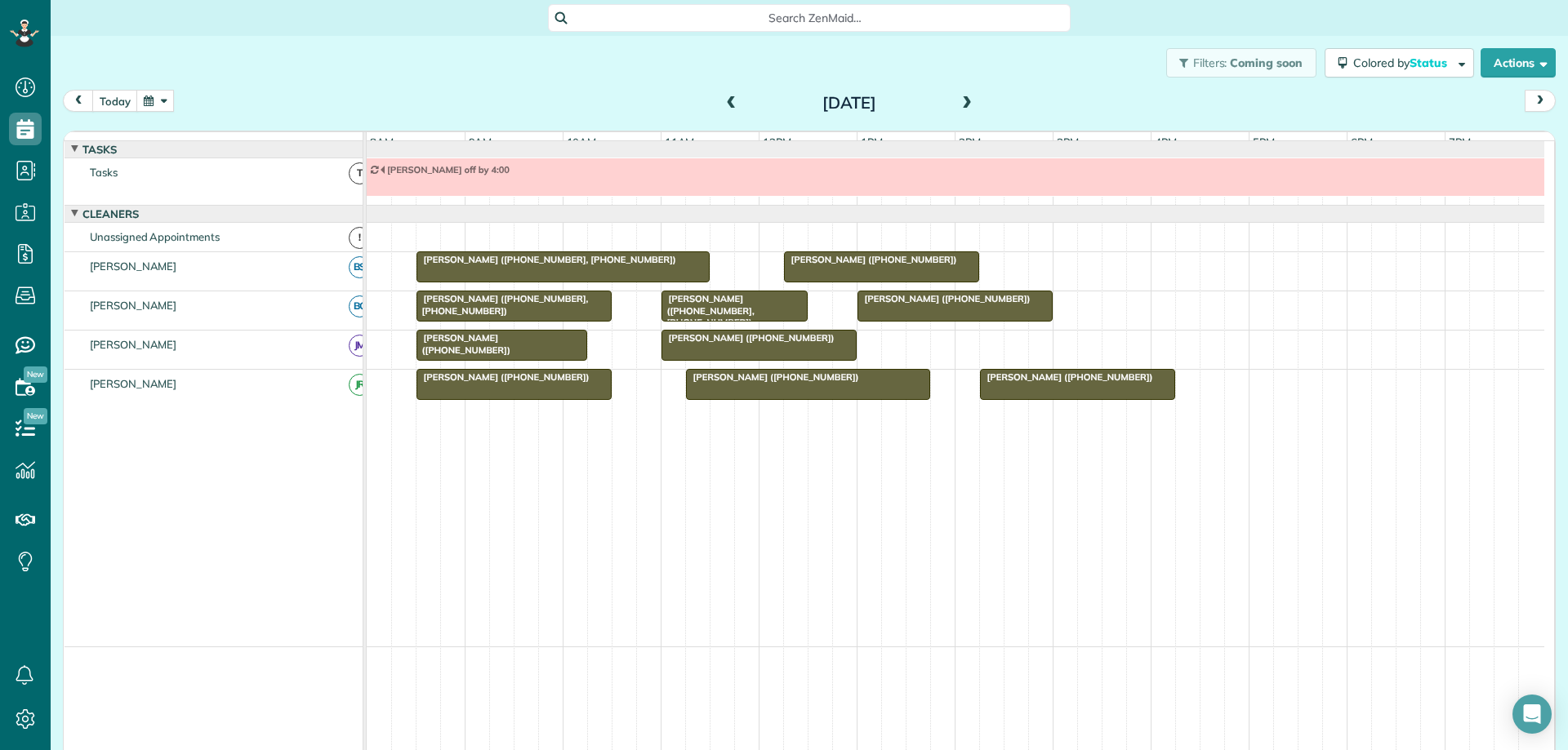
click at [961, 103] on span at bounding box center [967, 103] width 18 height 14
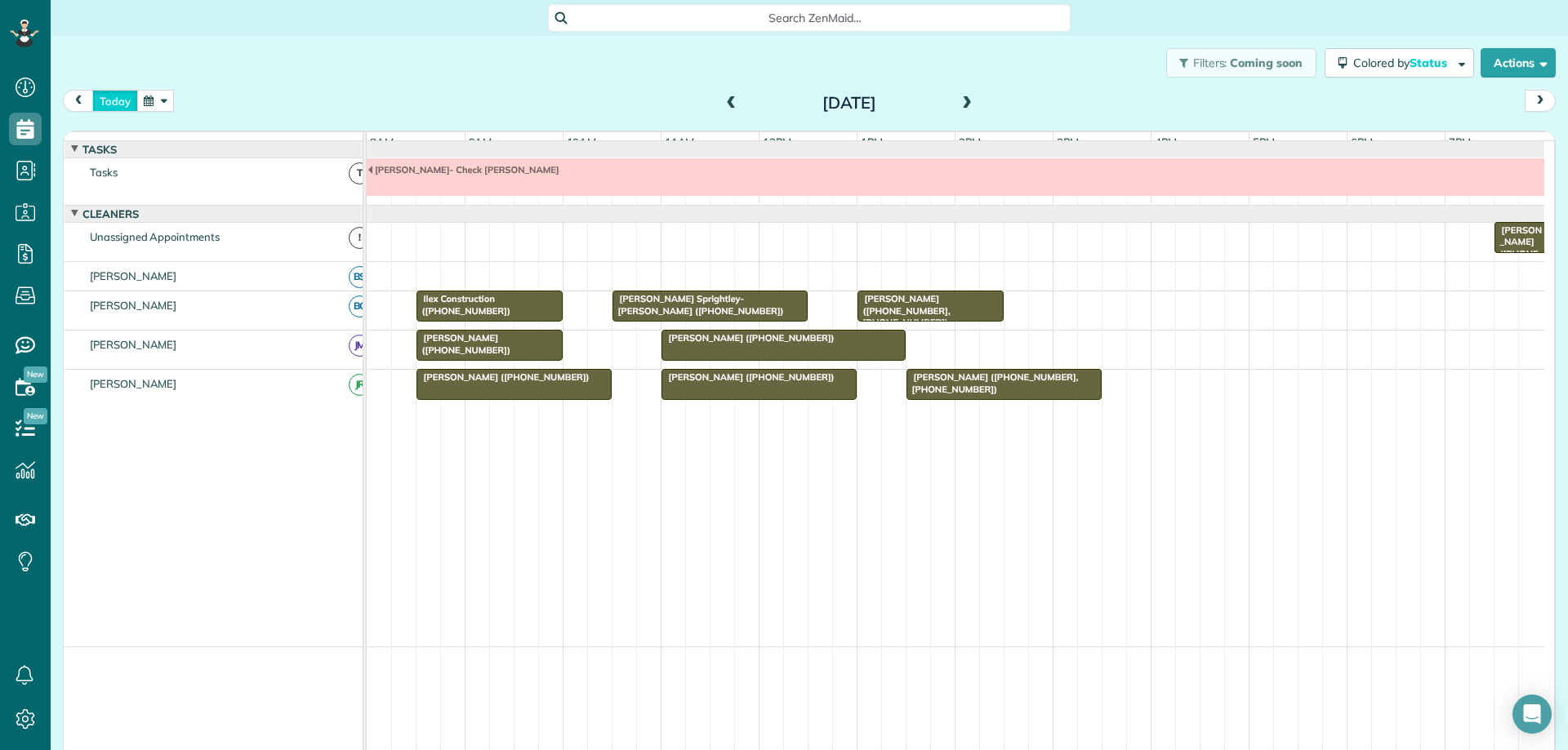
click at [115, 100] on button "today" at bounding box center [115, 100] width 46 height 22
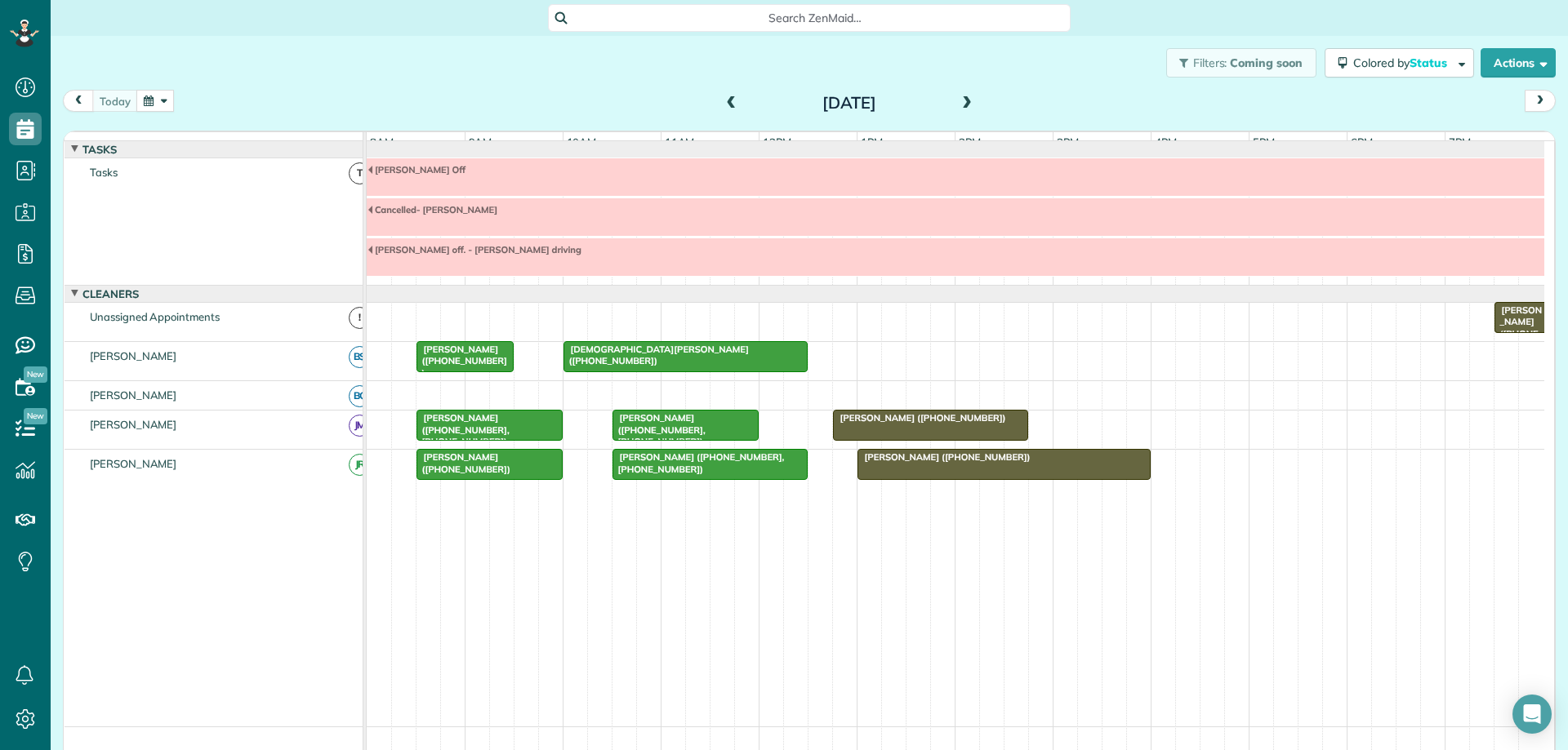
click at [960, 104] on span at bounding box center [967, 103] width 18 height 14
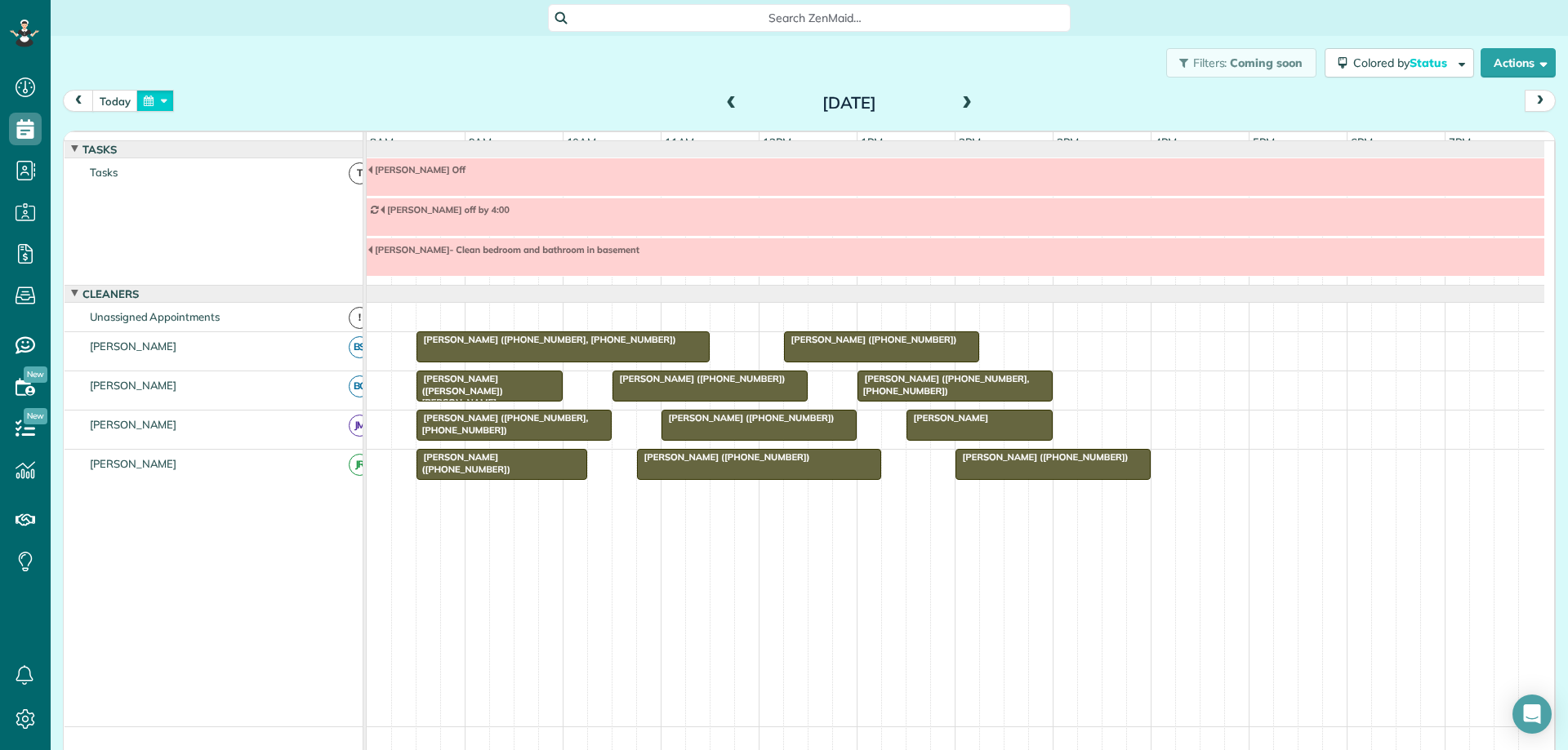
click at [162, 98] on button "button" at bounding box center [154, 100] width 37 height 22
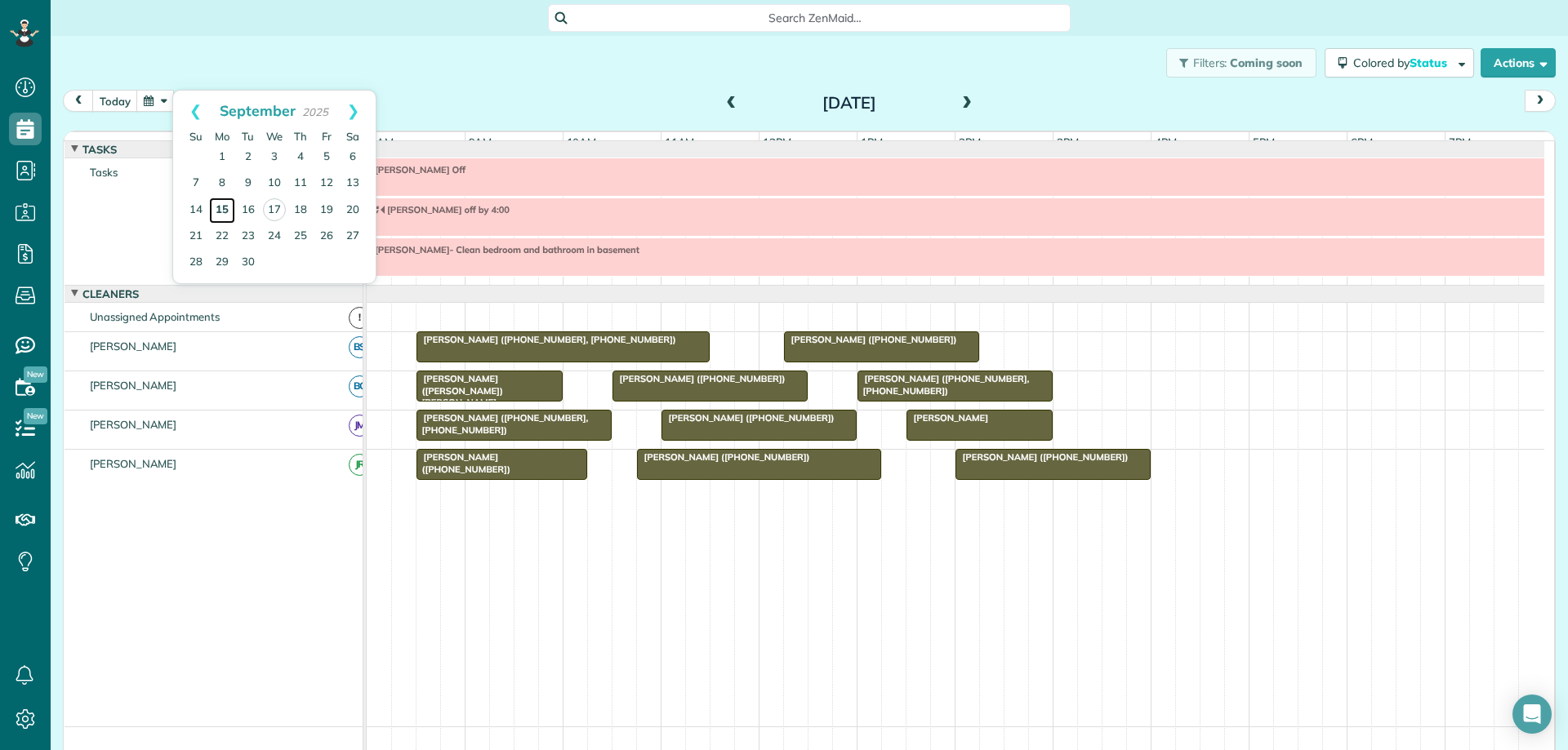
click at [223, 209] on link "15" at bounding box center [221, 210] width 26 height 26
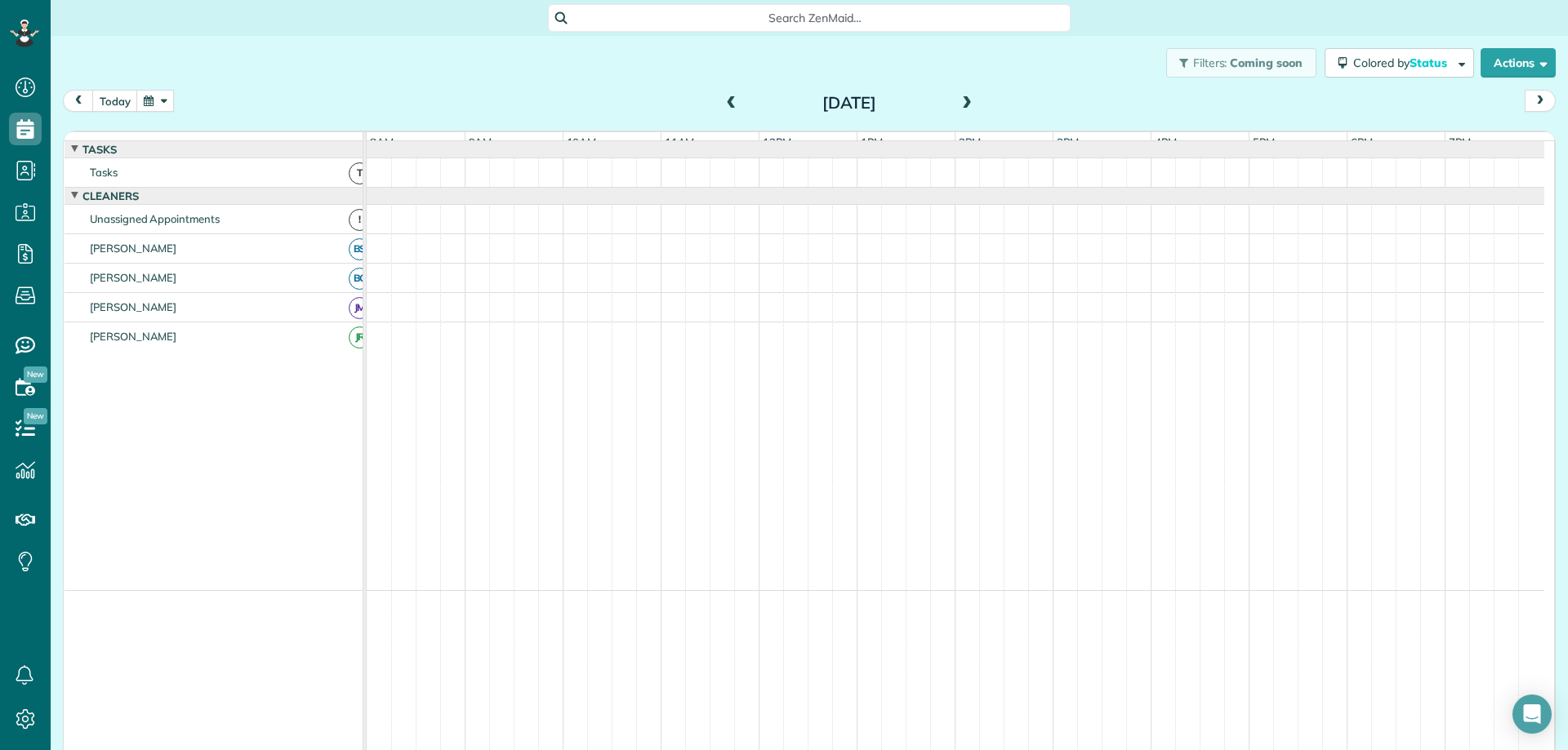
click at [168, 102] on button "button" at bounding box center [154, 100] width 37 height 22
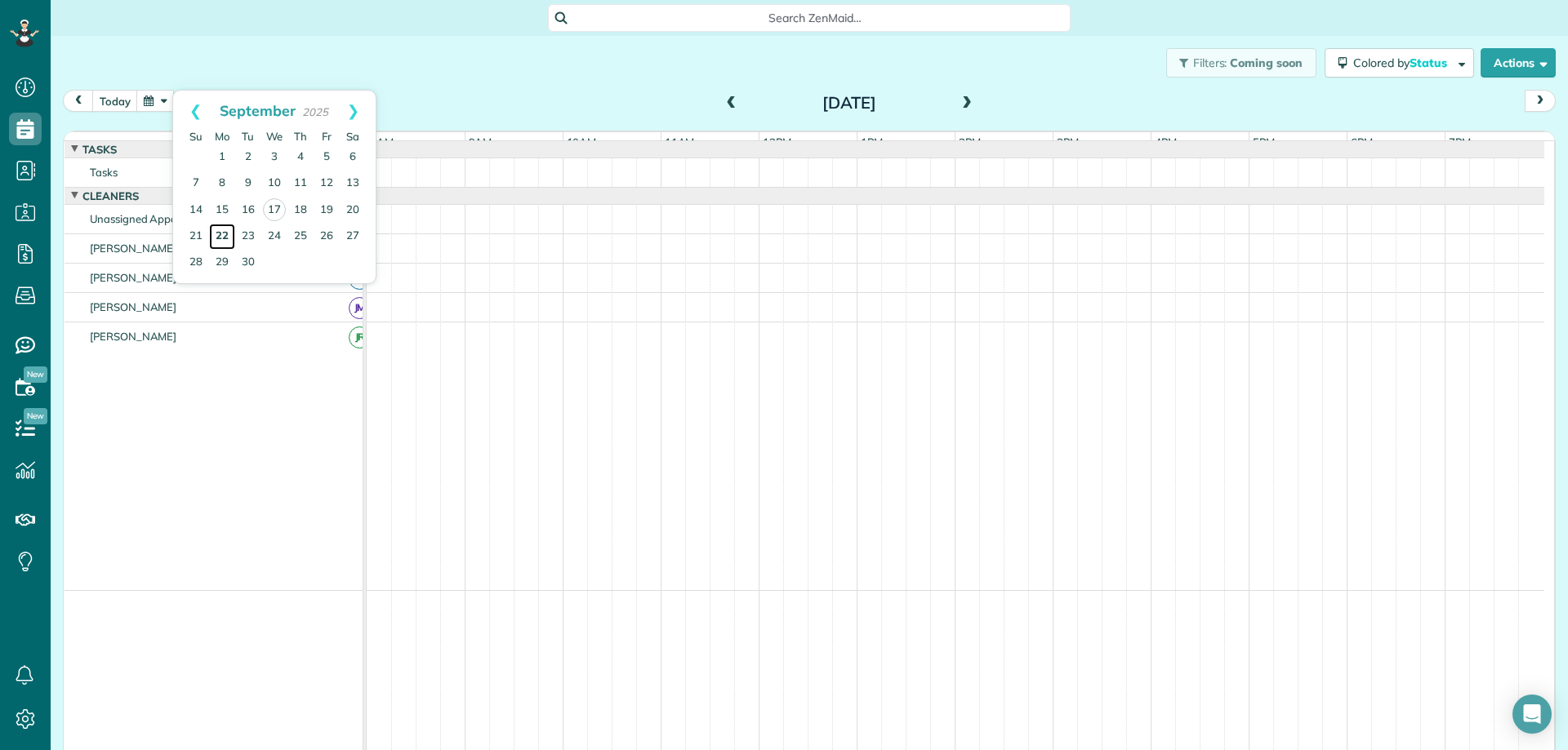
click at [226, 234] on link "22" at bounding box center [221, 236] width 26 height 26
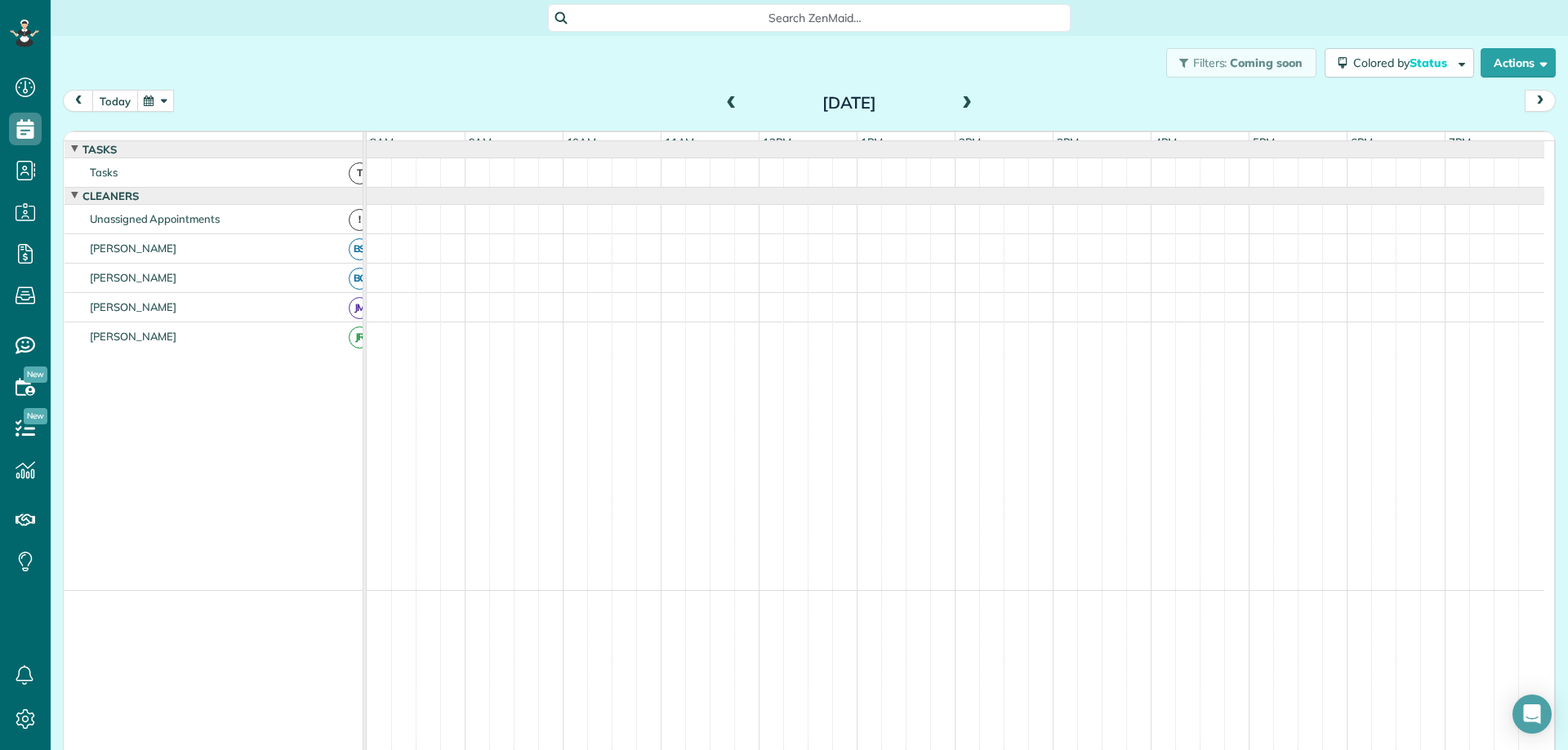
click at [125, 97] on button "today" at bounding box center [115, 100] width 46 height 22
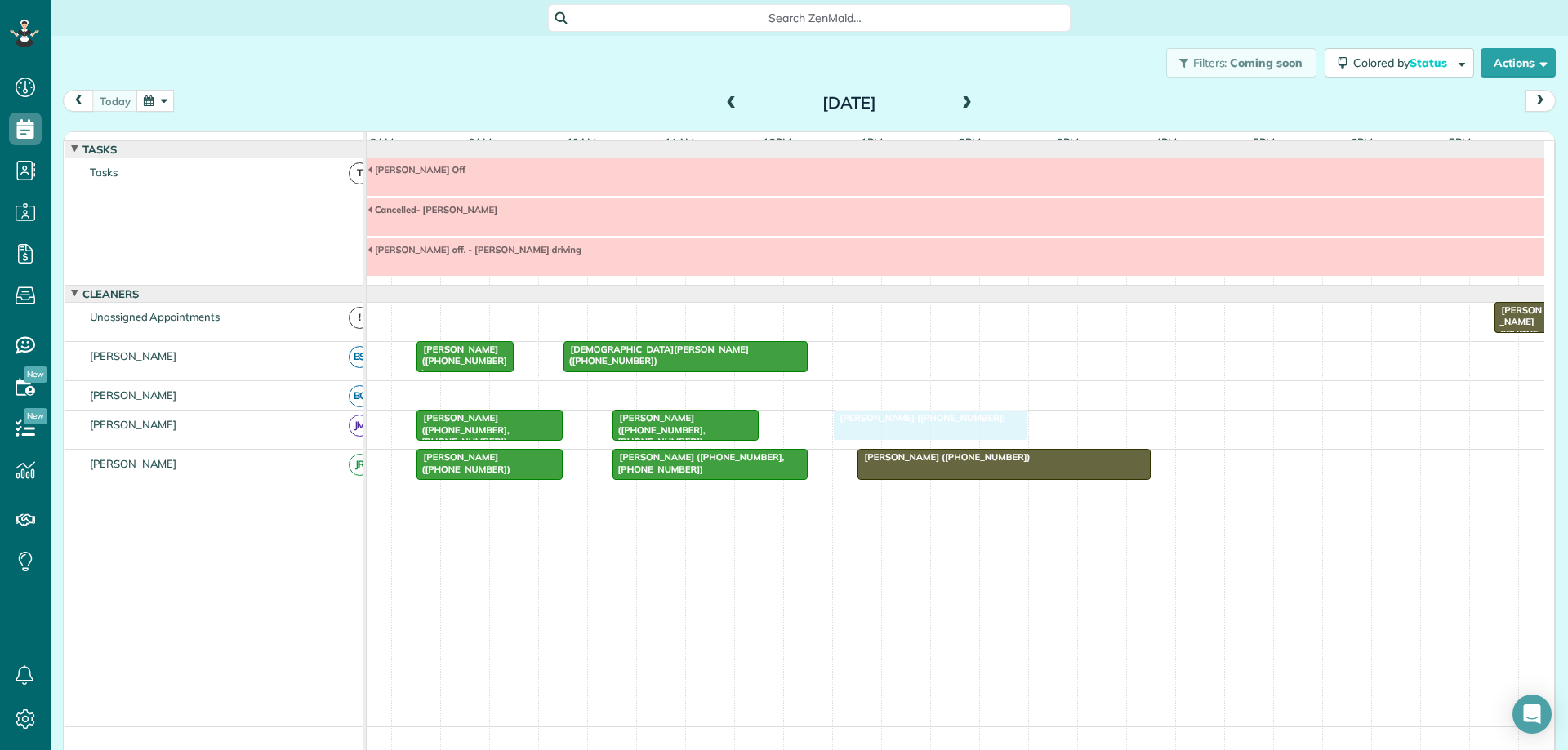
drag, startPoint x: 887, startPoint y: 432, endPoint x: 899, endPoint y: 429, distance: 12.4
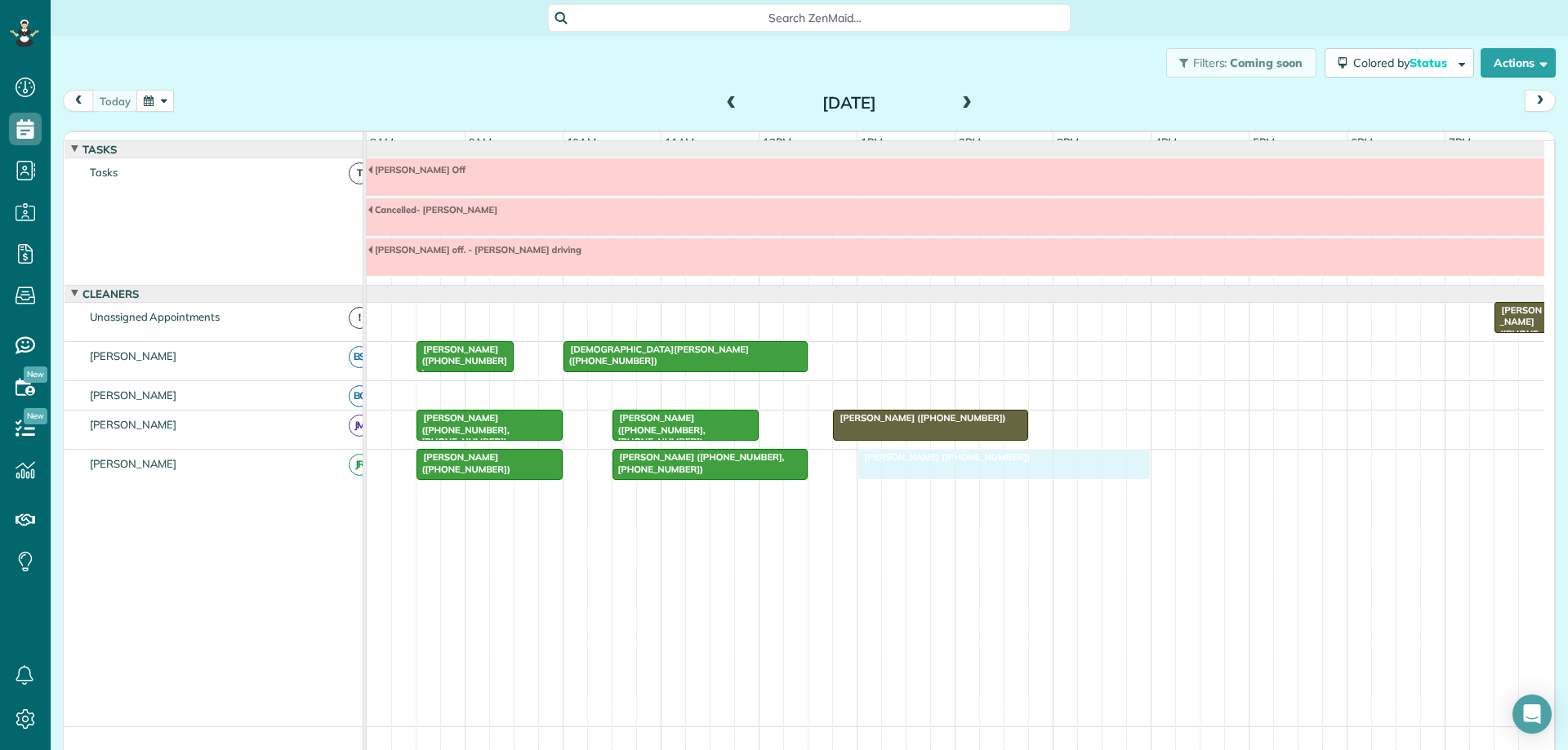
drag, startPoint x: 876, startPoint y: 477, endPoint x: 885, endPoint y: 478, distance: 9.1
click at [119, 113] on div "[DATE] [DATE]" at bounding box center [809, 105] width 1492 height 31
click at [159, 108] on button "button" at bounding box center [154, 100] width 37 height 22
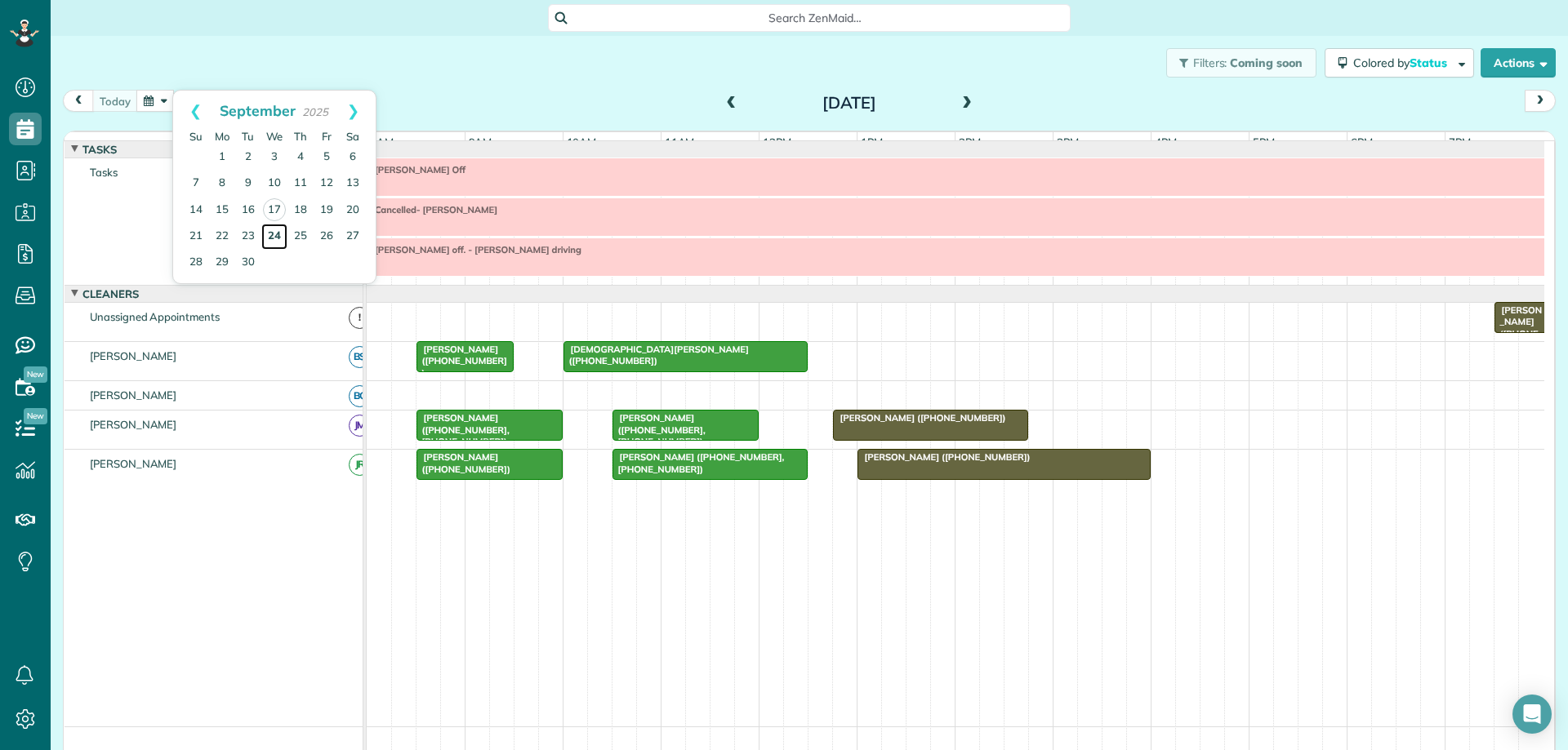
click at [273, 236] on link "24" at bounding box center [274, 236] width 26 height 26
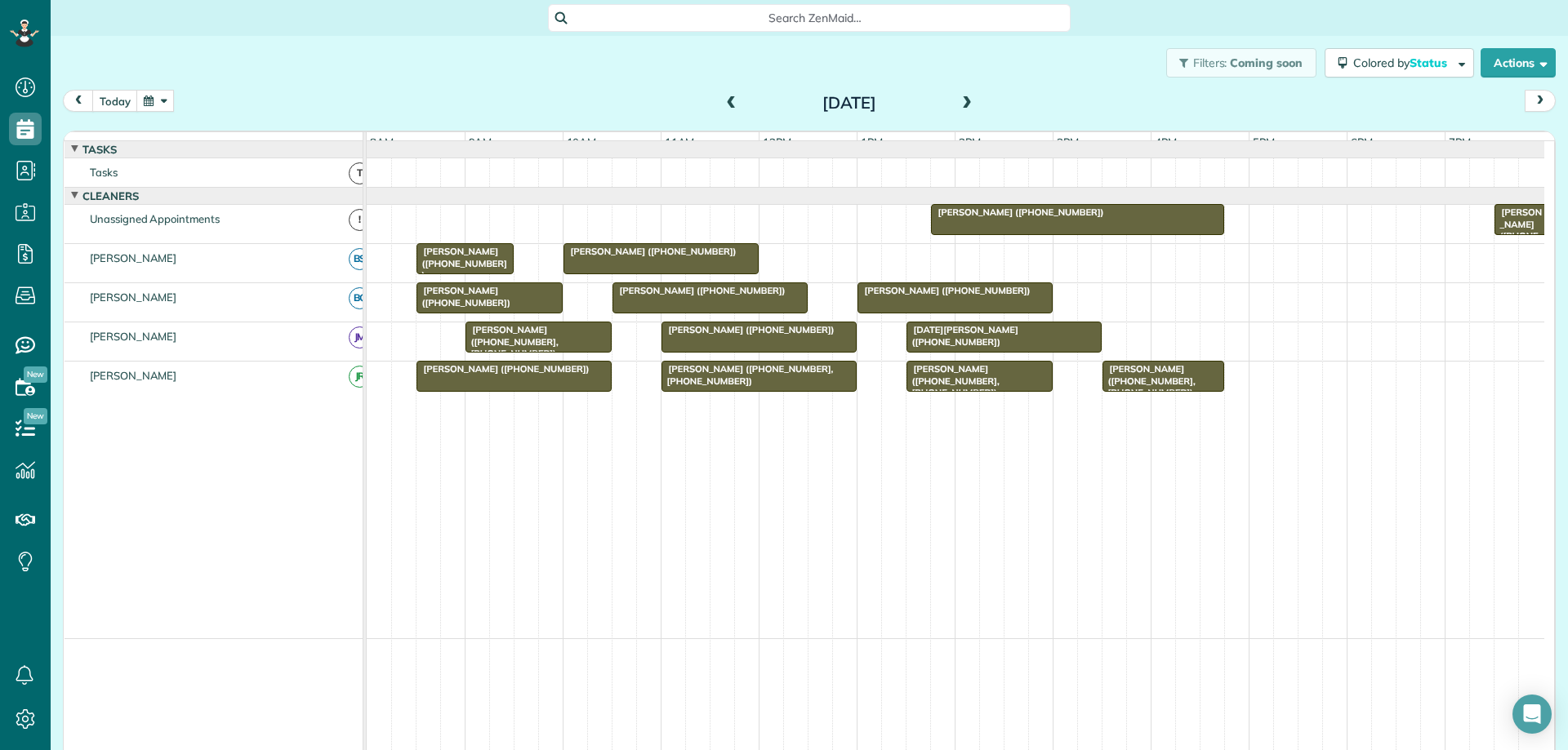
click at [958, 102] on span at bounding box center [967, 103] width 18 height 14
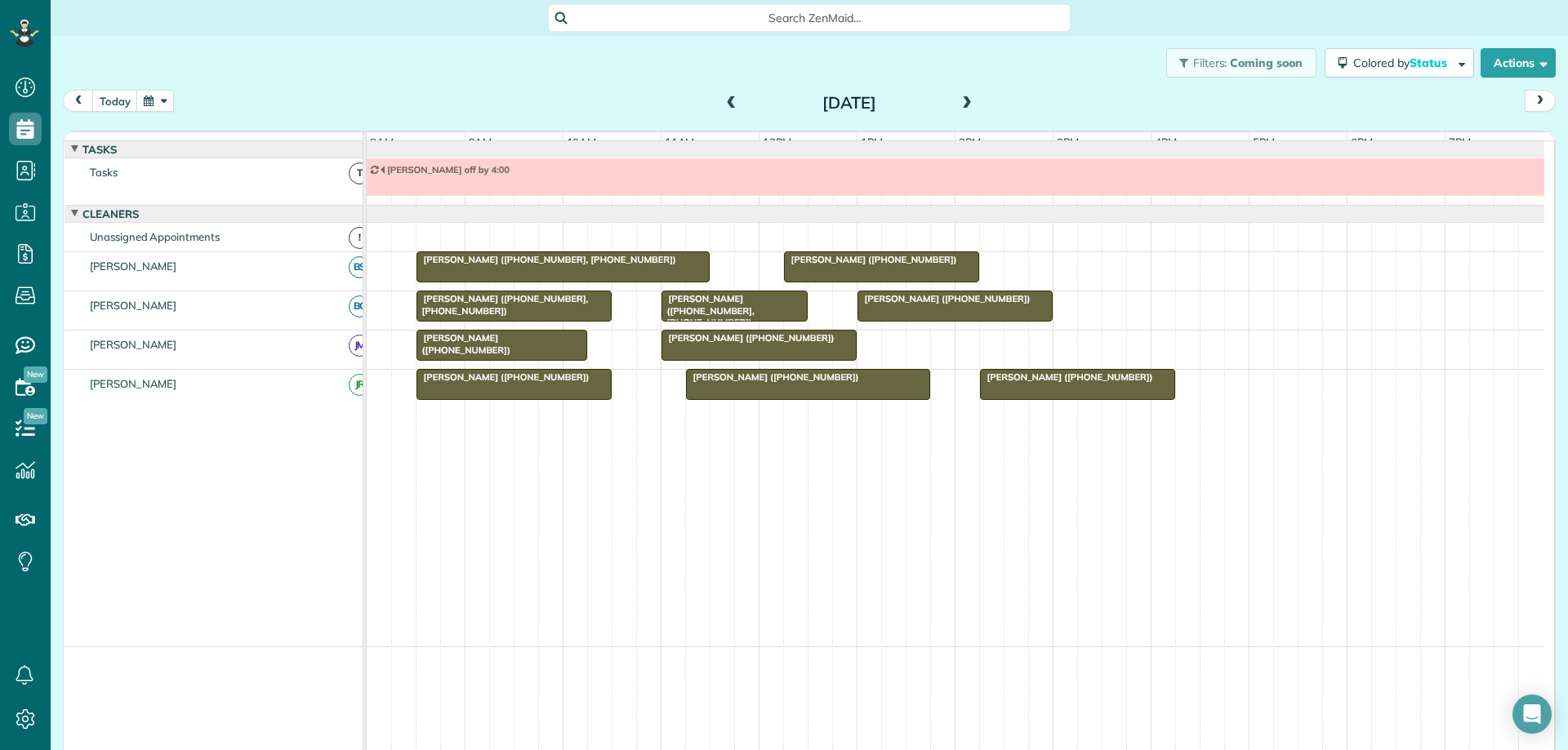
click at [958, 103] on span at bounding box center [967, 103] width 18 height 14
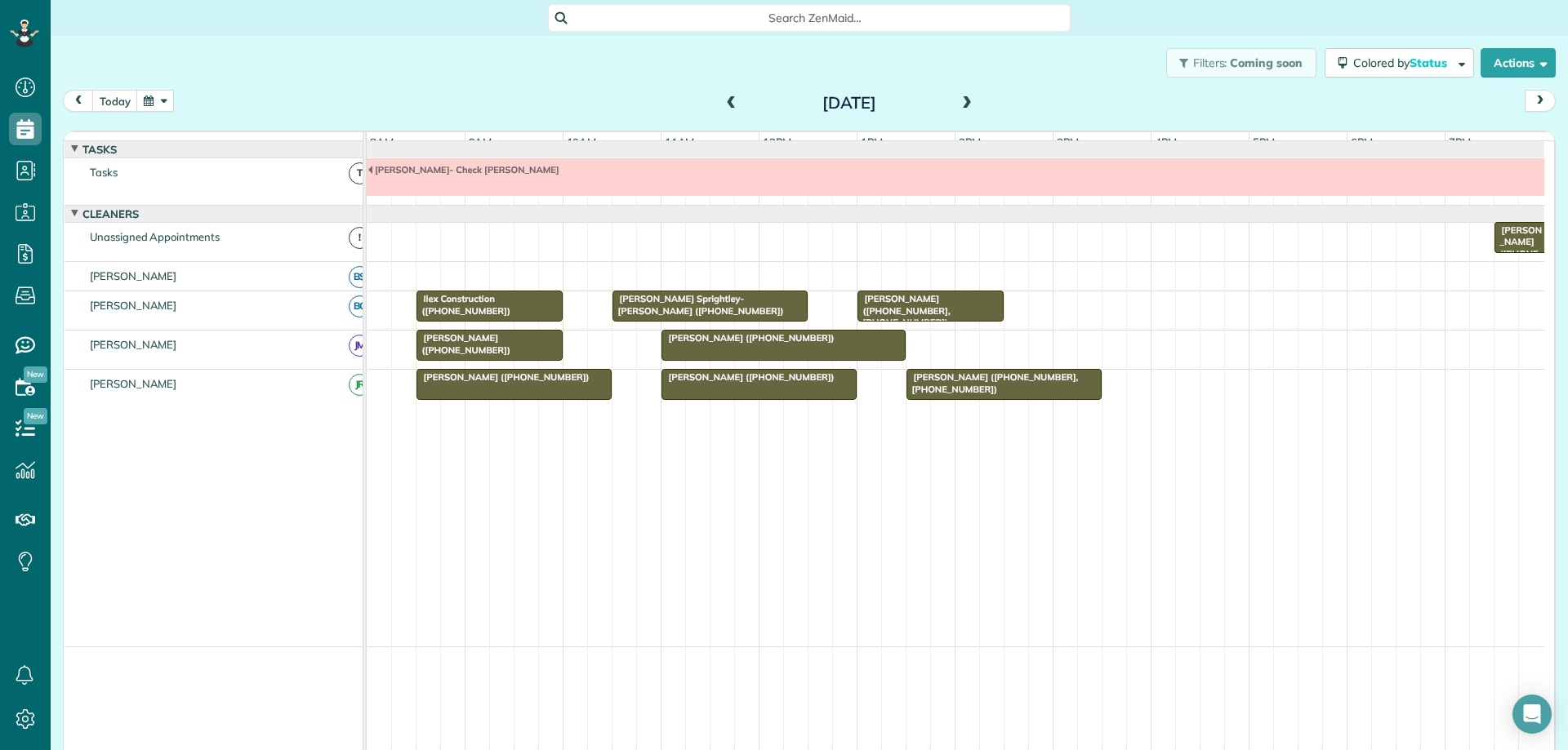
click at [163, 105] on button "button" at bounding box center [154, 100] width 37 height 22
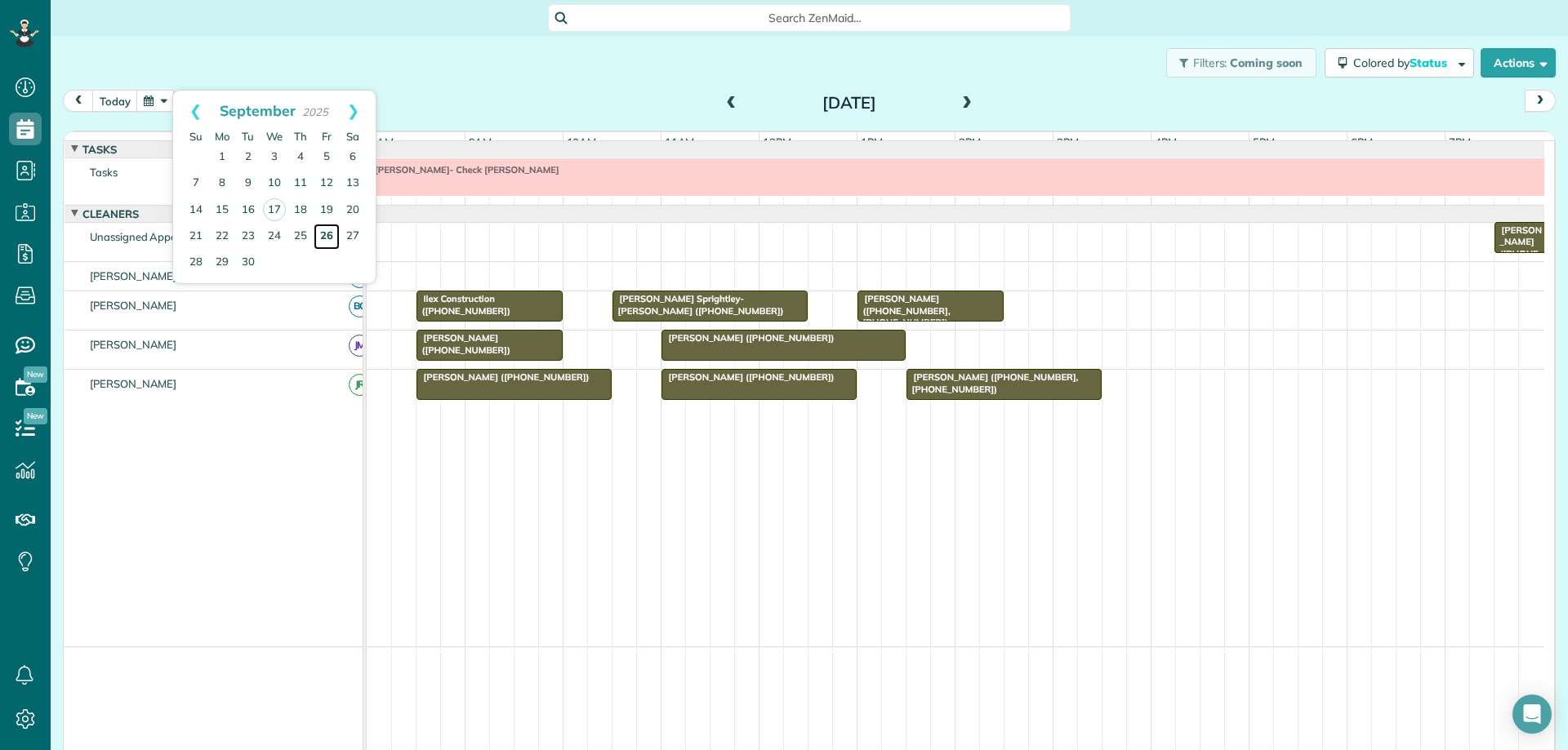
click at [326, 232] on link "26" at bounding box center [326, 236] width 26 height 26
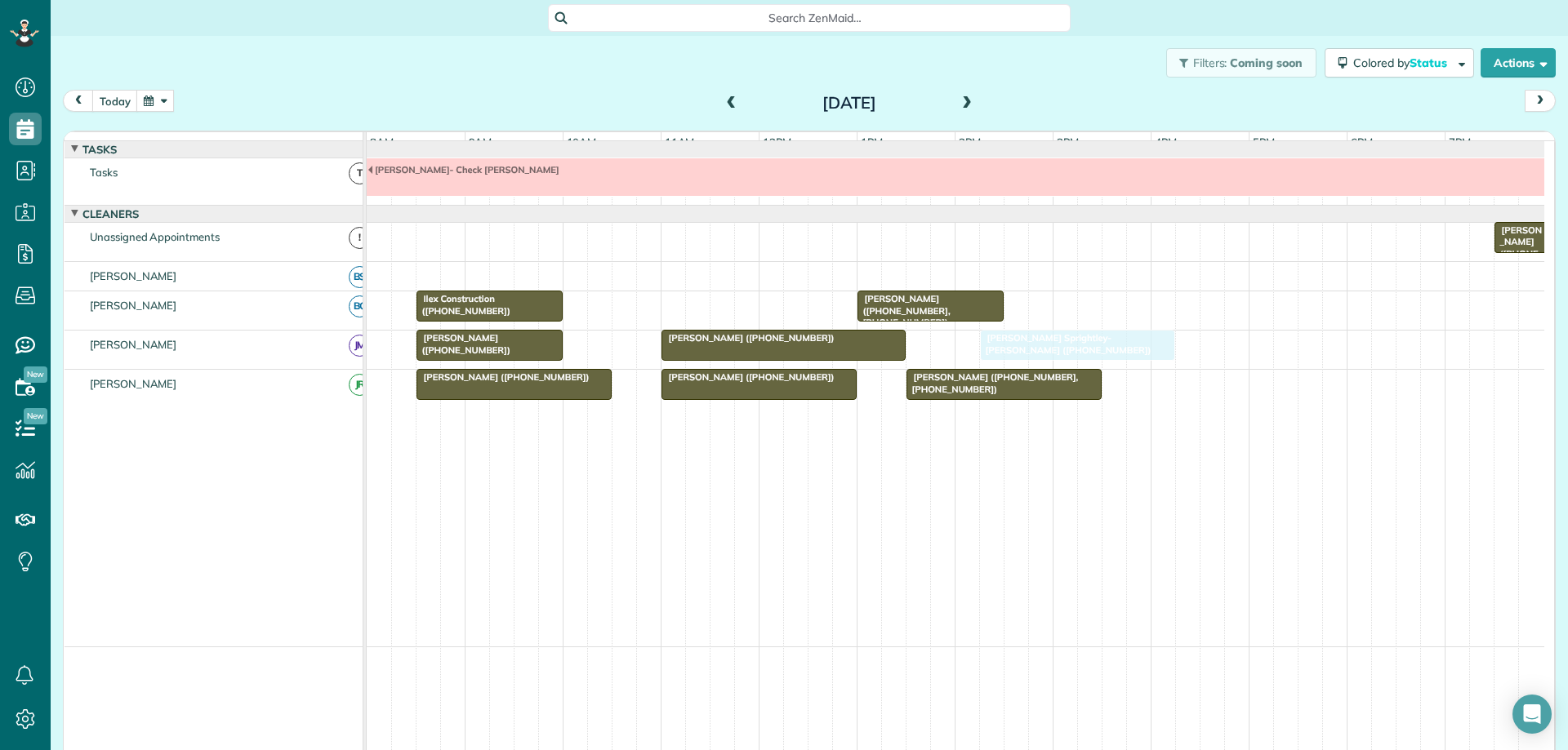
drag, startPoint x: 669, startPoint y: 320, endPoint x: 1025, endPoint y: 373, distance: 359.9
click at [152, 104] on button "button" at bounding box center [154, 100] width 37 height 22
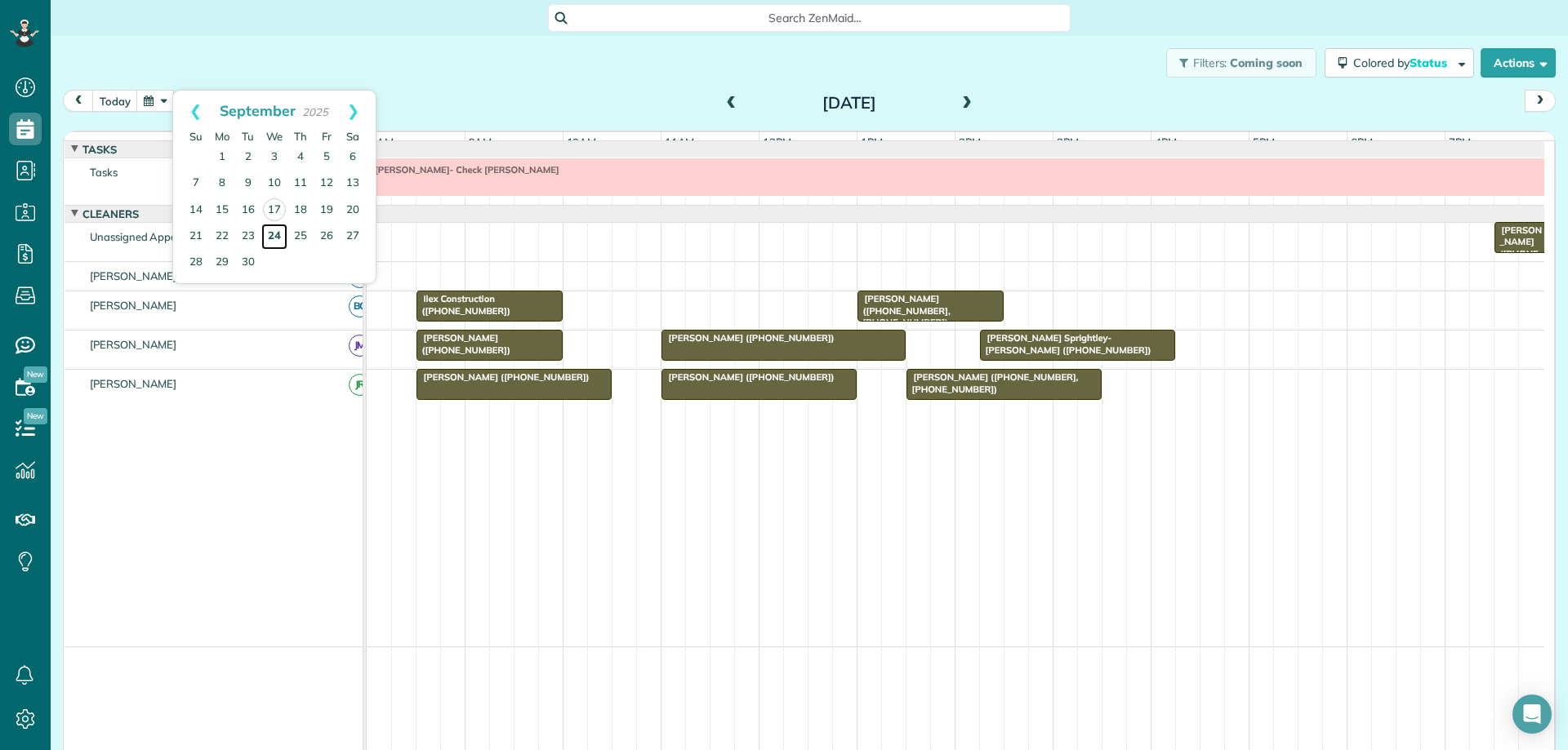
click at [276, 234] on link "24" at bounding box center [274, 236] width 26 height 26
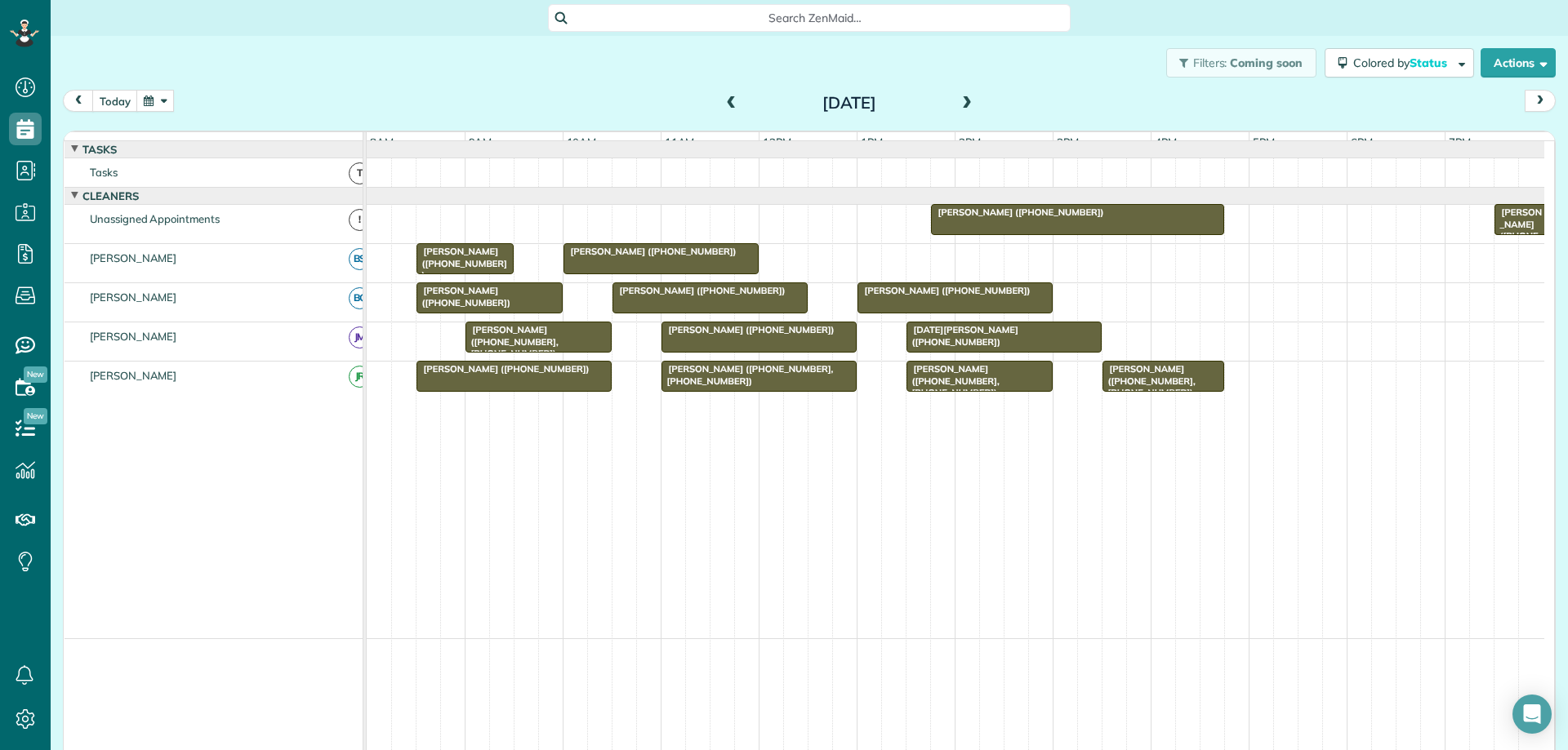
click at [1197, 231] on div at bounding box center [1077, 219] width 292 height 30
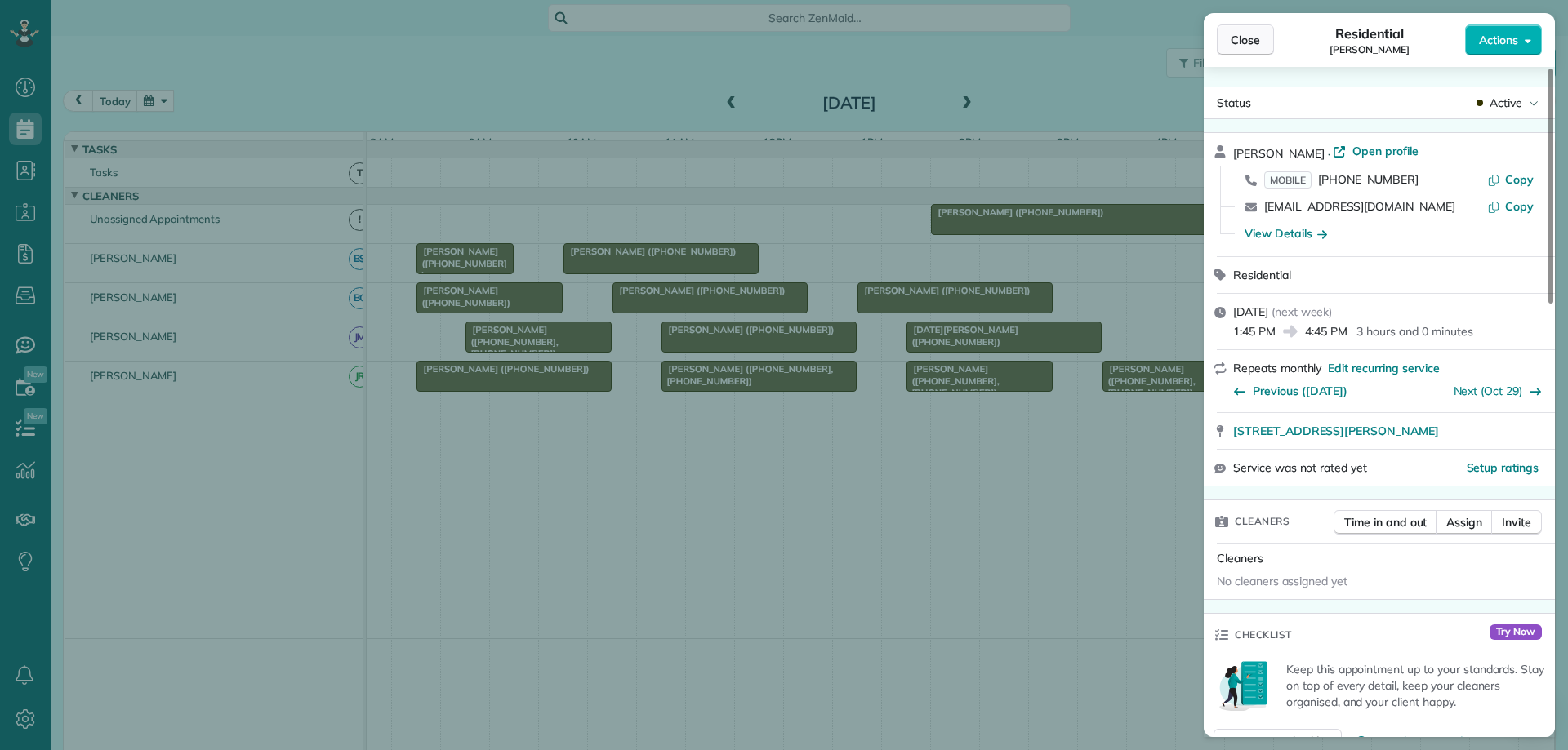
click at [1265, 47] on button "Close" at bounding box center [1245, 40] width 57 height 31
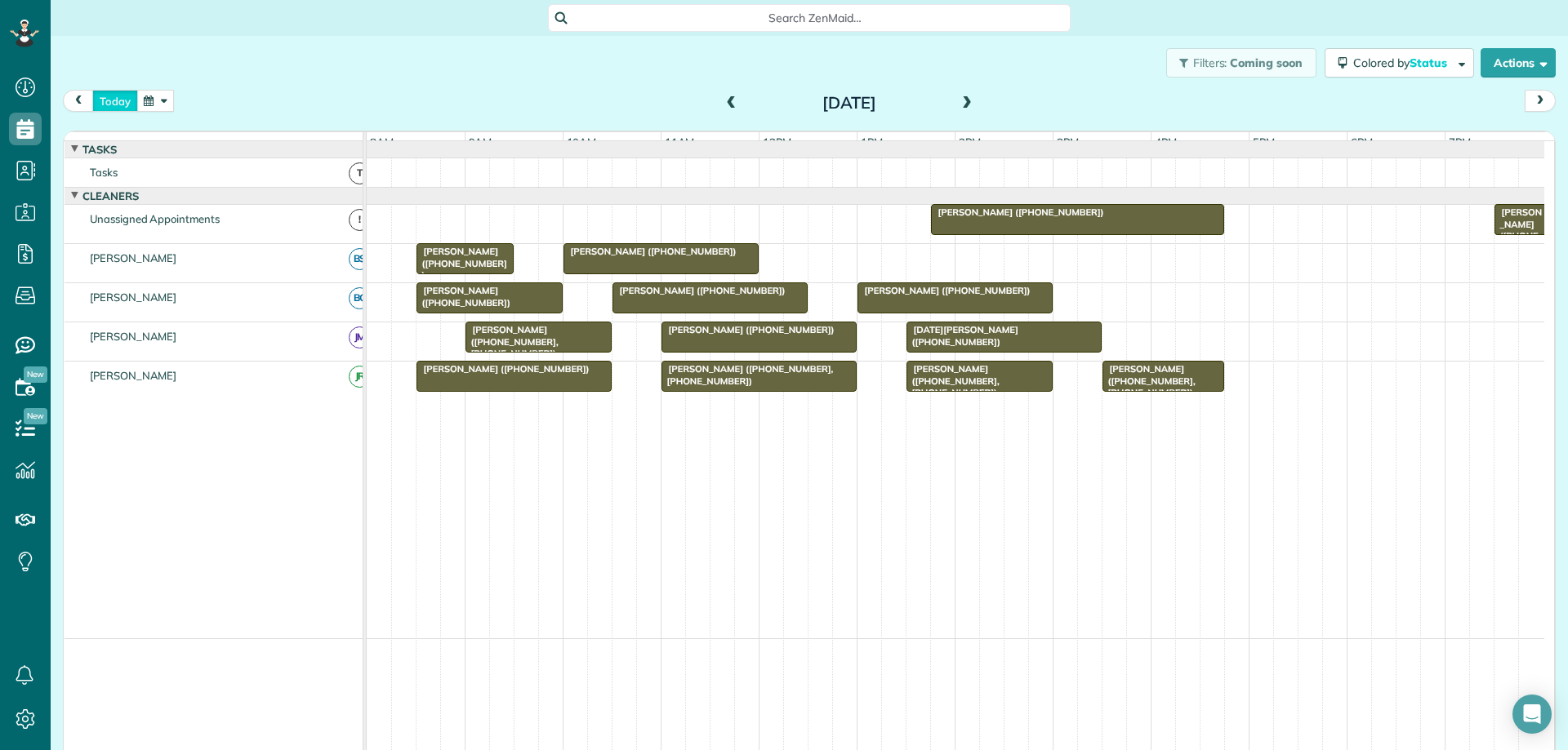
click at [114, 104] on button "today" at bounding box center [115, 100] width 46 height 22
